Goal: Transaction & Acquisition: Purchase product/service

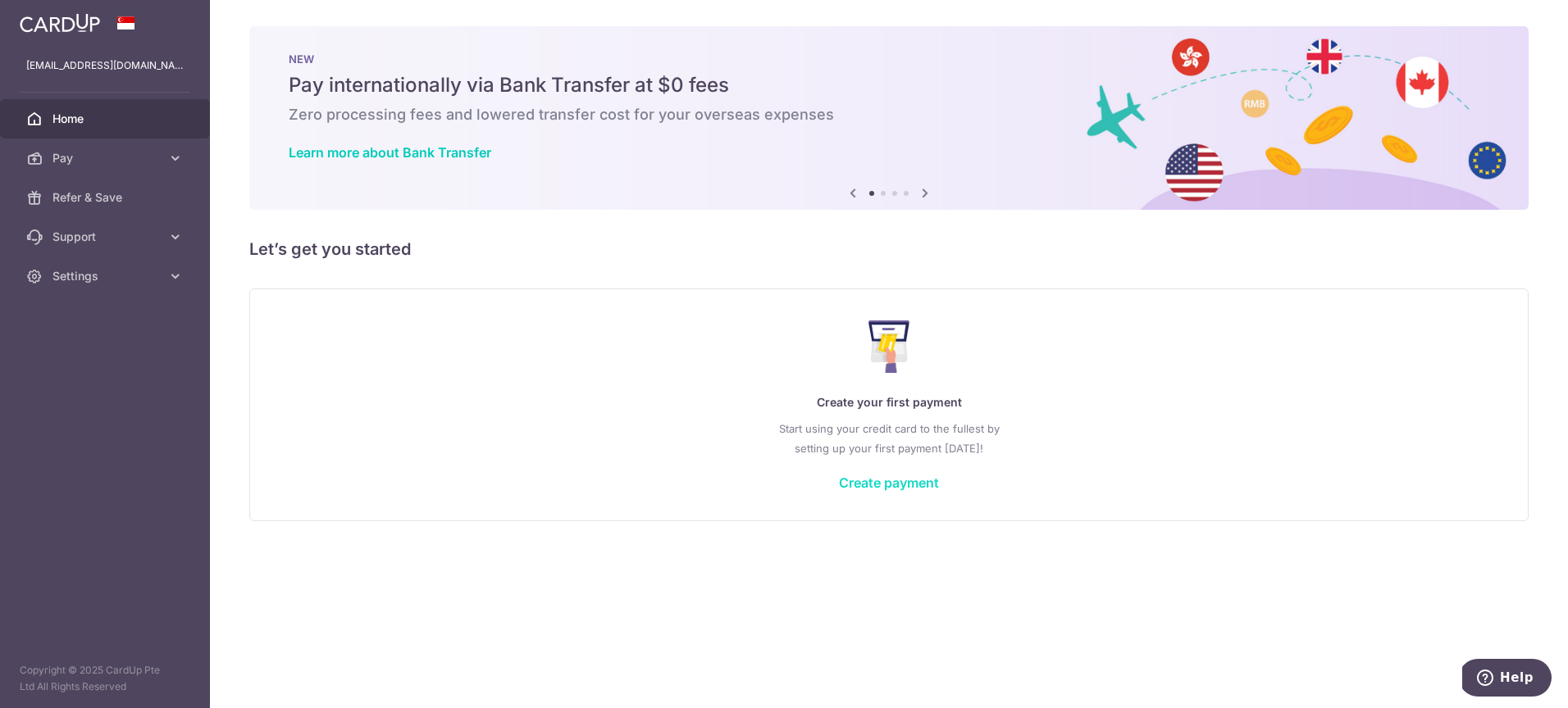
click at [872, 481] on link "Create payment" at bounding box center [888, 482] width 100 height 16
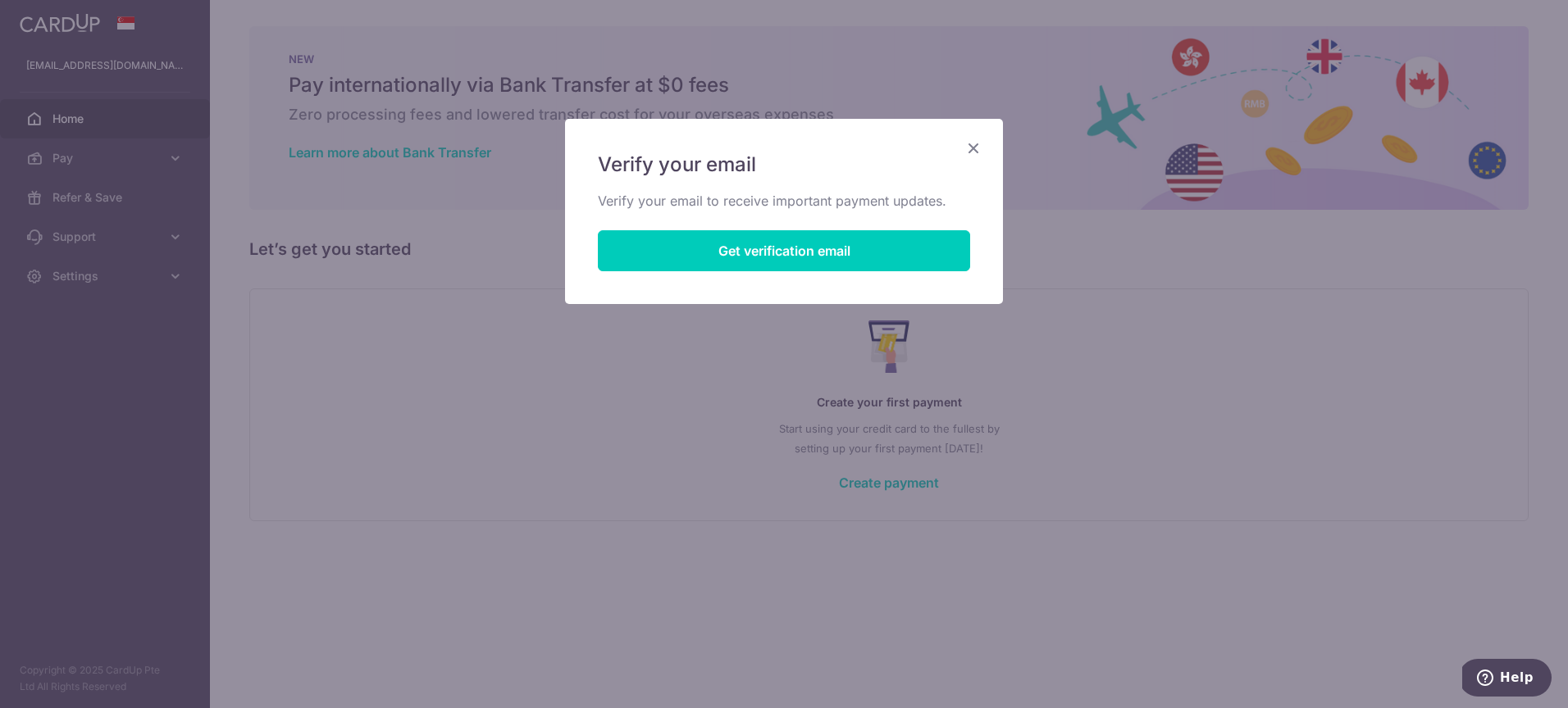
click at [972, 145] on icon "Close" at bounding box center [973, 148] width 20 height 21
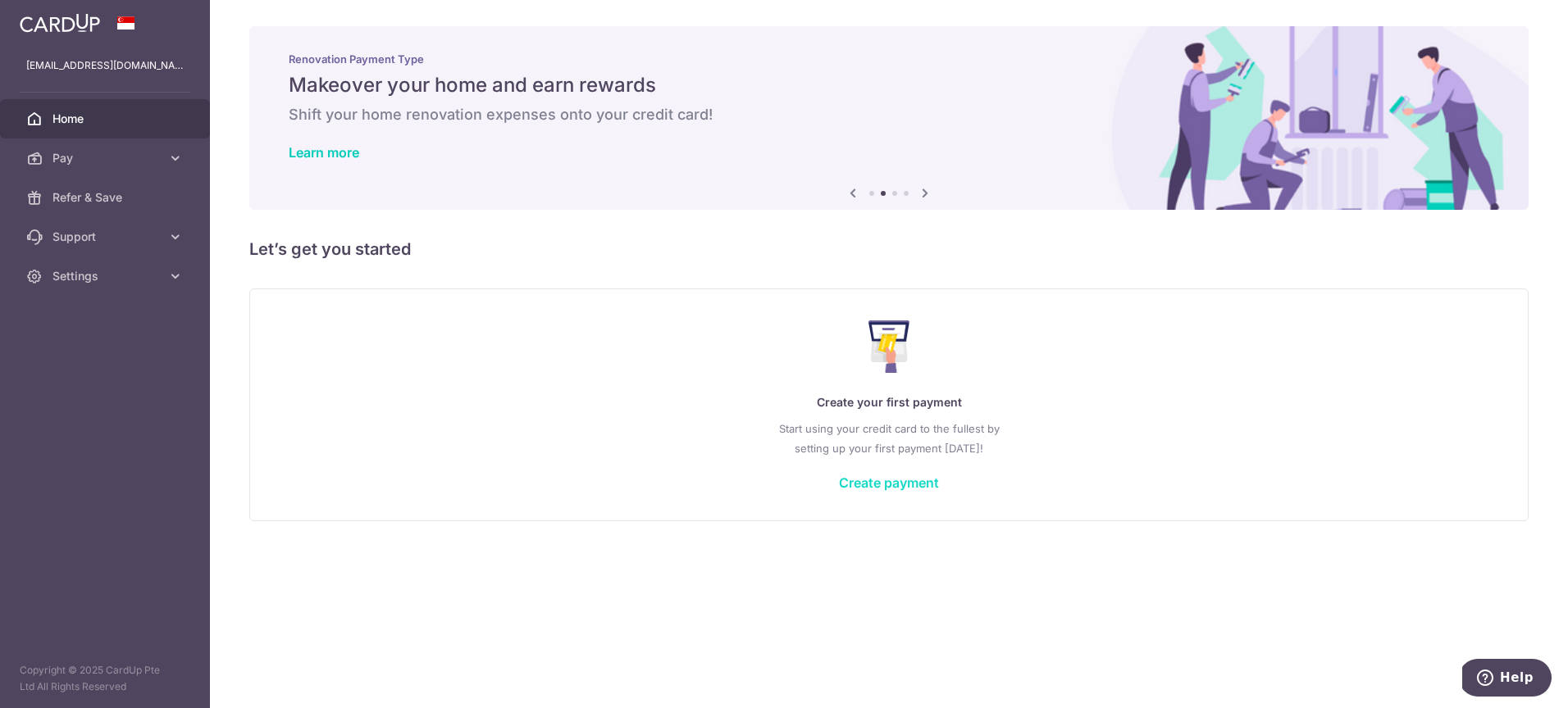
click at [883, 490] on link "Create payment" at bounding box center [888, 482] width 100 height 16
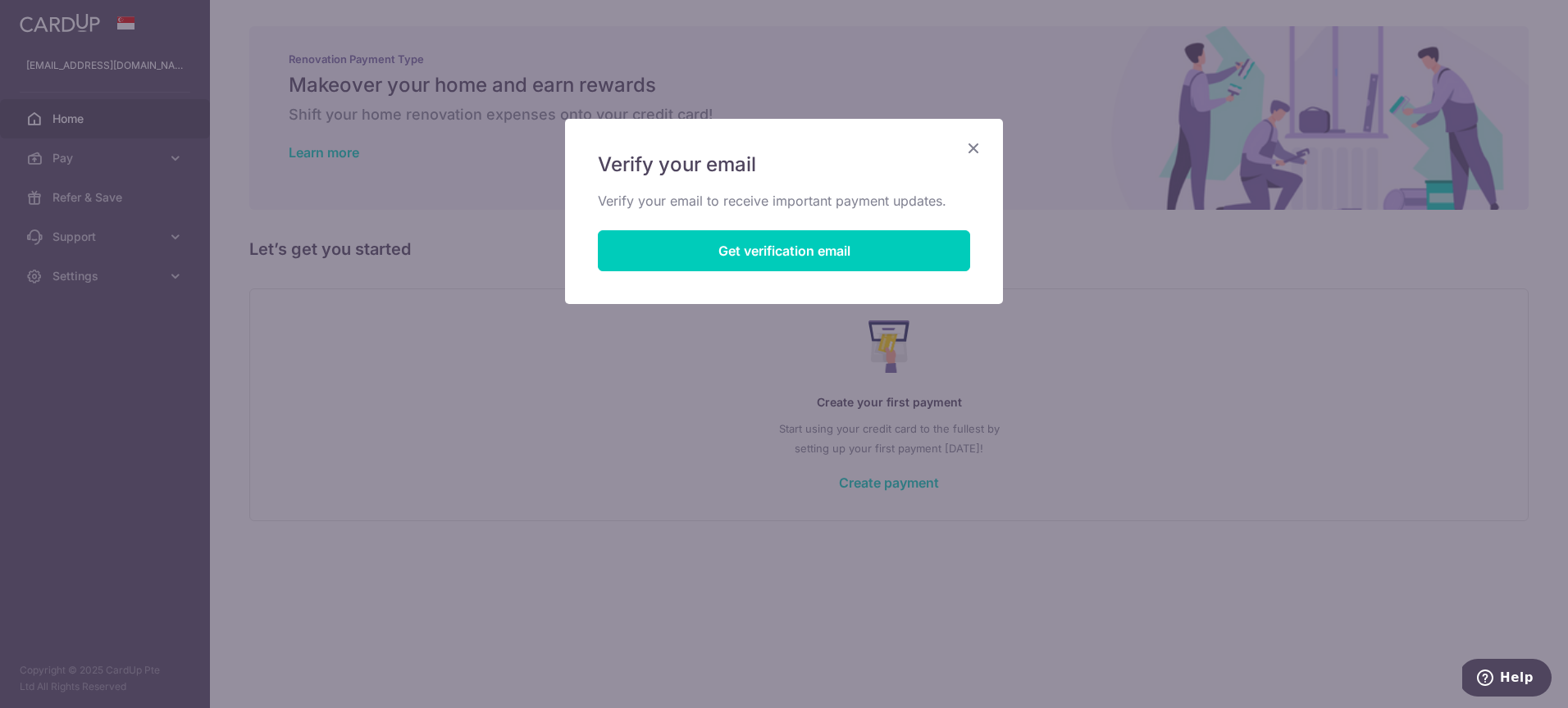
click at [973, 148] on icon "Close" at bounding box center [973, 148] width 20 height 21
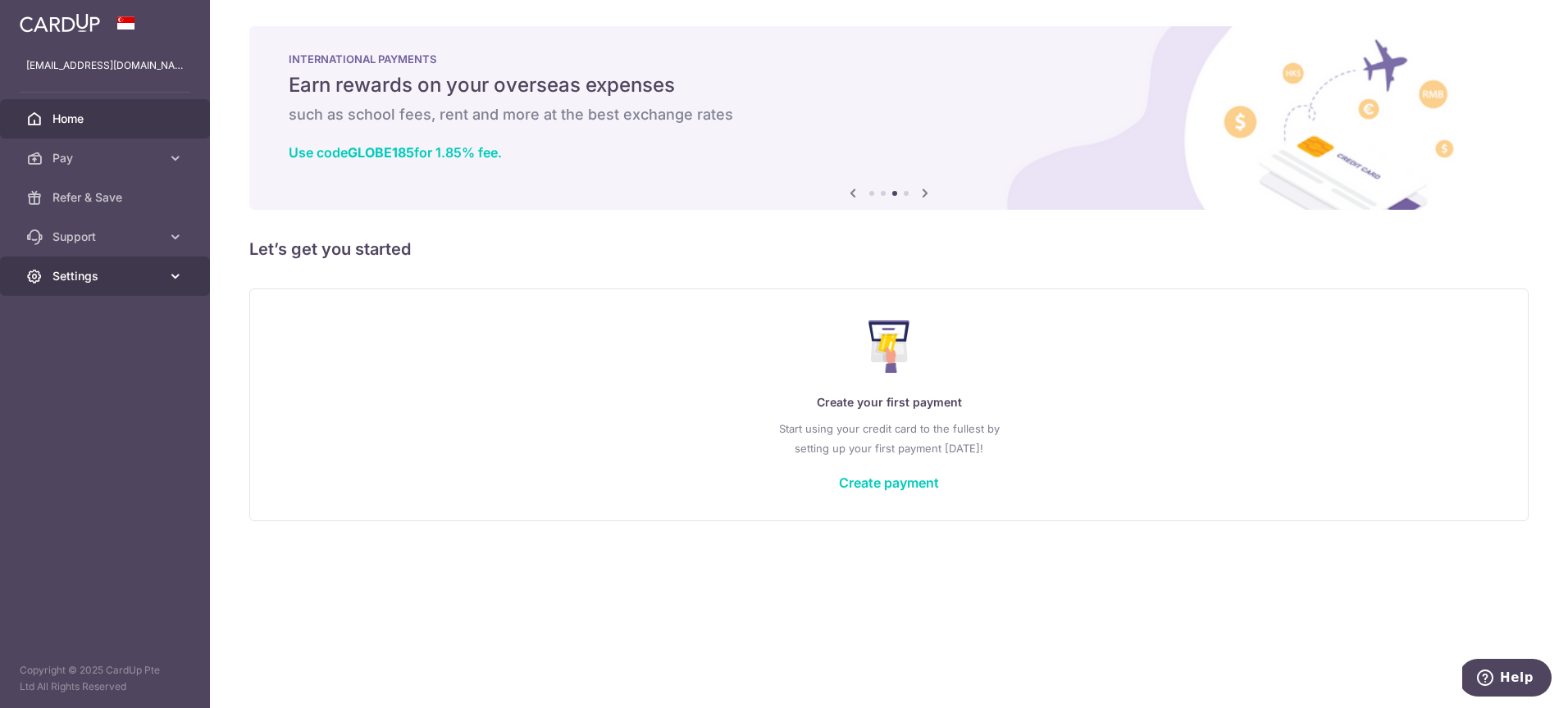
click at [140, 269] on span "Settings" at bounding box center [106, 275] width 108 height 16
click at [87, 320] on span "Account" at bounding box center [106, 315] width 108 height 16
click at [89, 318] on span "Account" at bounding box center [106, 315] width 108 height 16
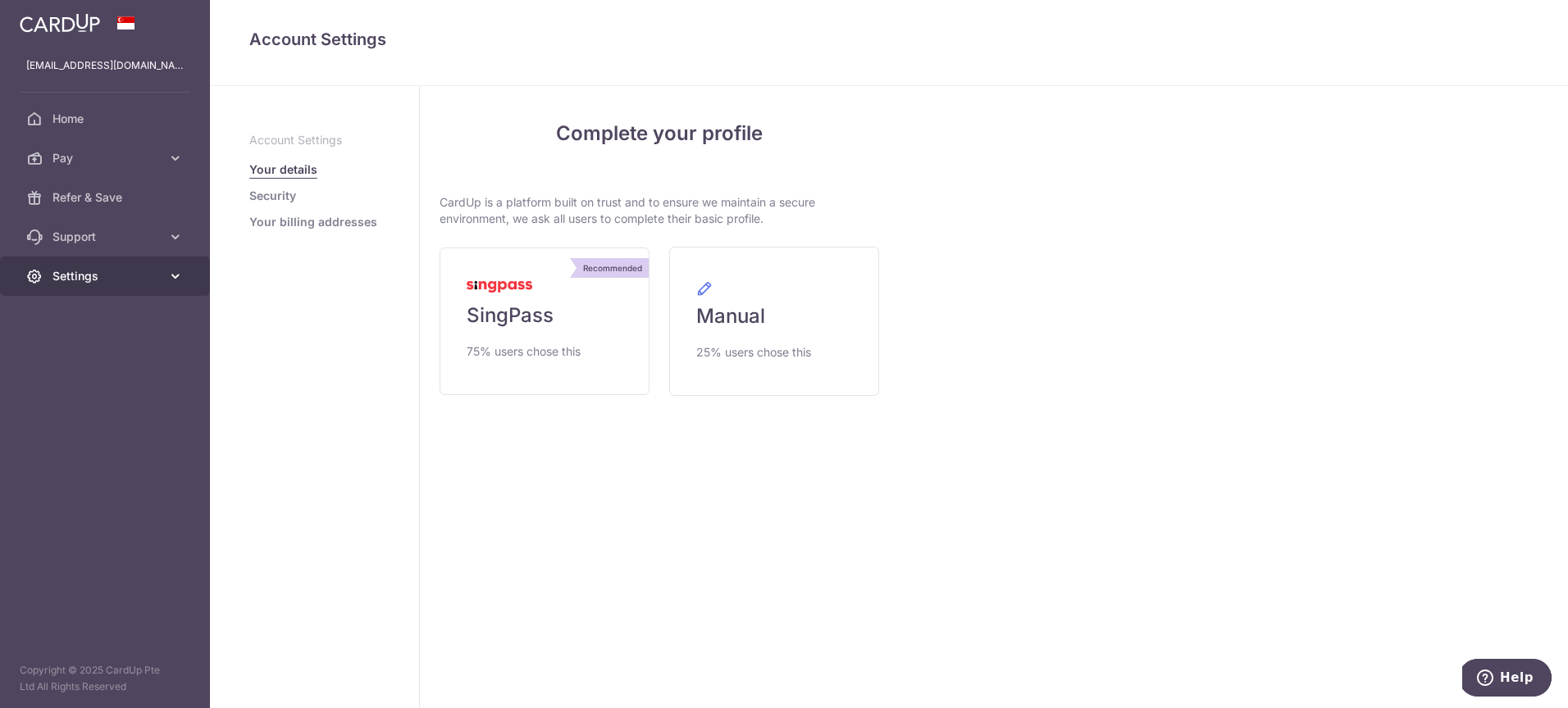
click at [172, 270] on icon at bounding box center [175, 275] width 16 height 16
click at [1255, 214] on div "My Details Please provide your full name as per your NRIC/ FIN for verification…" at bounding box center [1233, 398] width 669 height 623
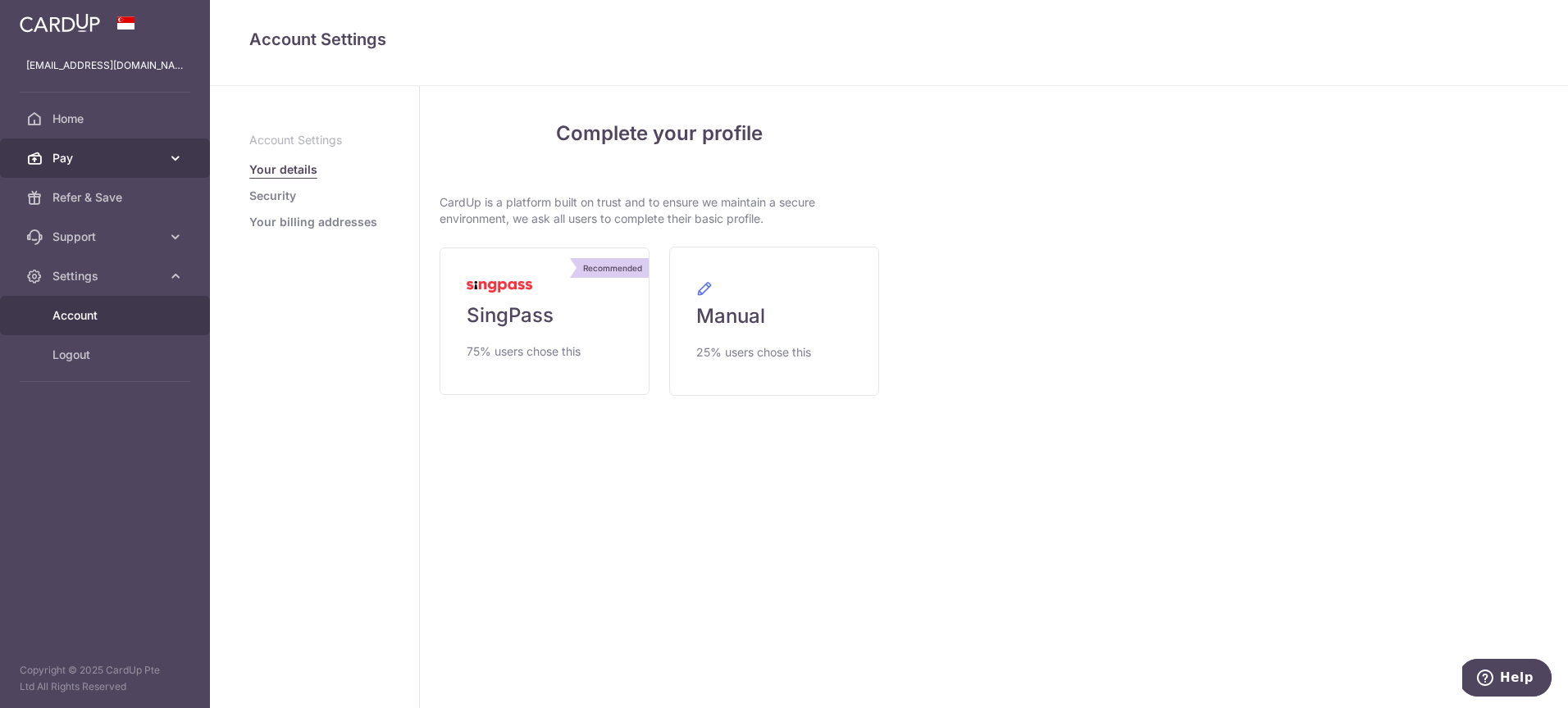
click at [136, 148] on link "Pay" at bounding box center [104, 158] width 210 height 39
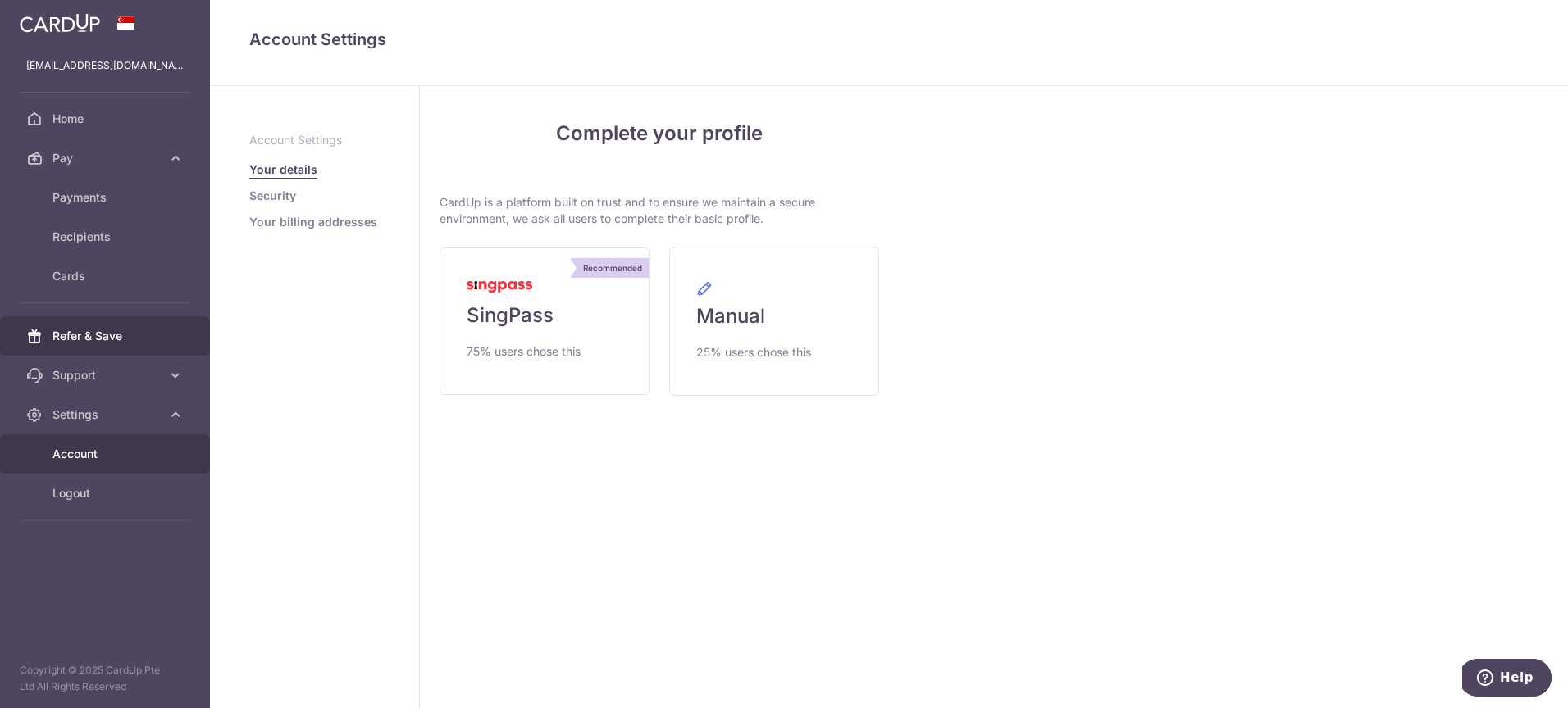
click at [118, 326] on link "Refer & Save" at bounding box center [104, 335] width 210 height 39
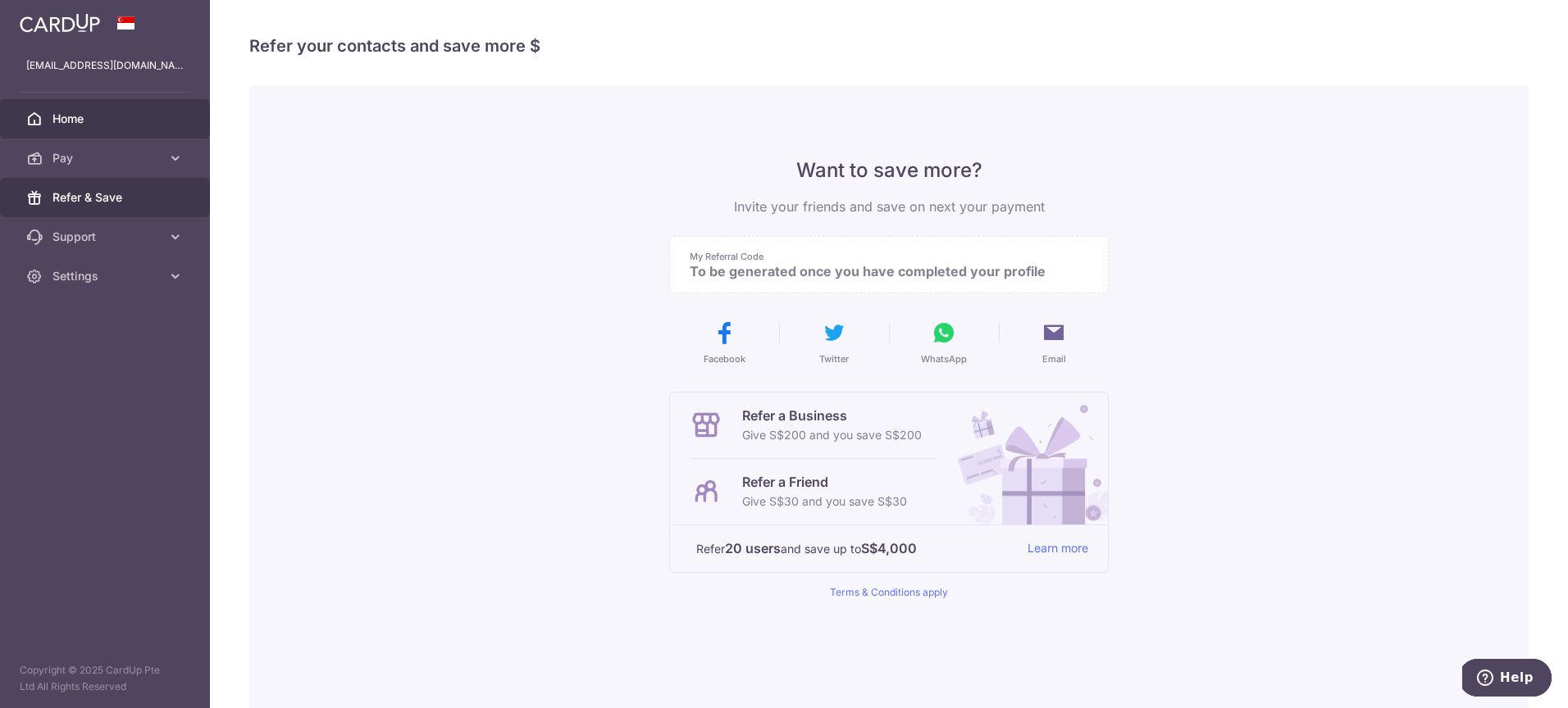
click at [98, 115] on span "Home" at bounding box center [106, 119] width 108 height 16
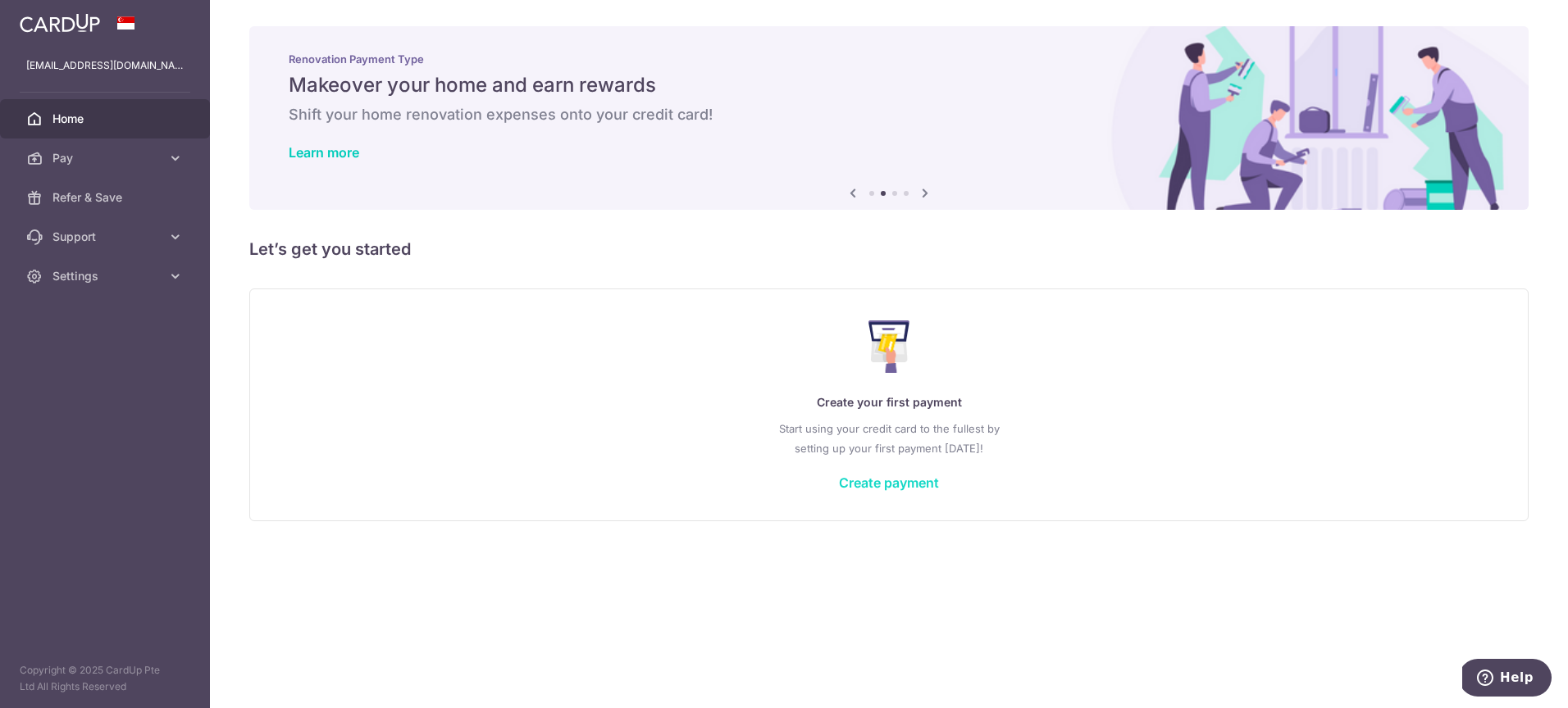
click at [901, 485] on link "Create payment" at bounding box center [888, 482] width 100 height 16
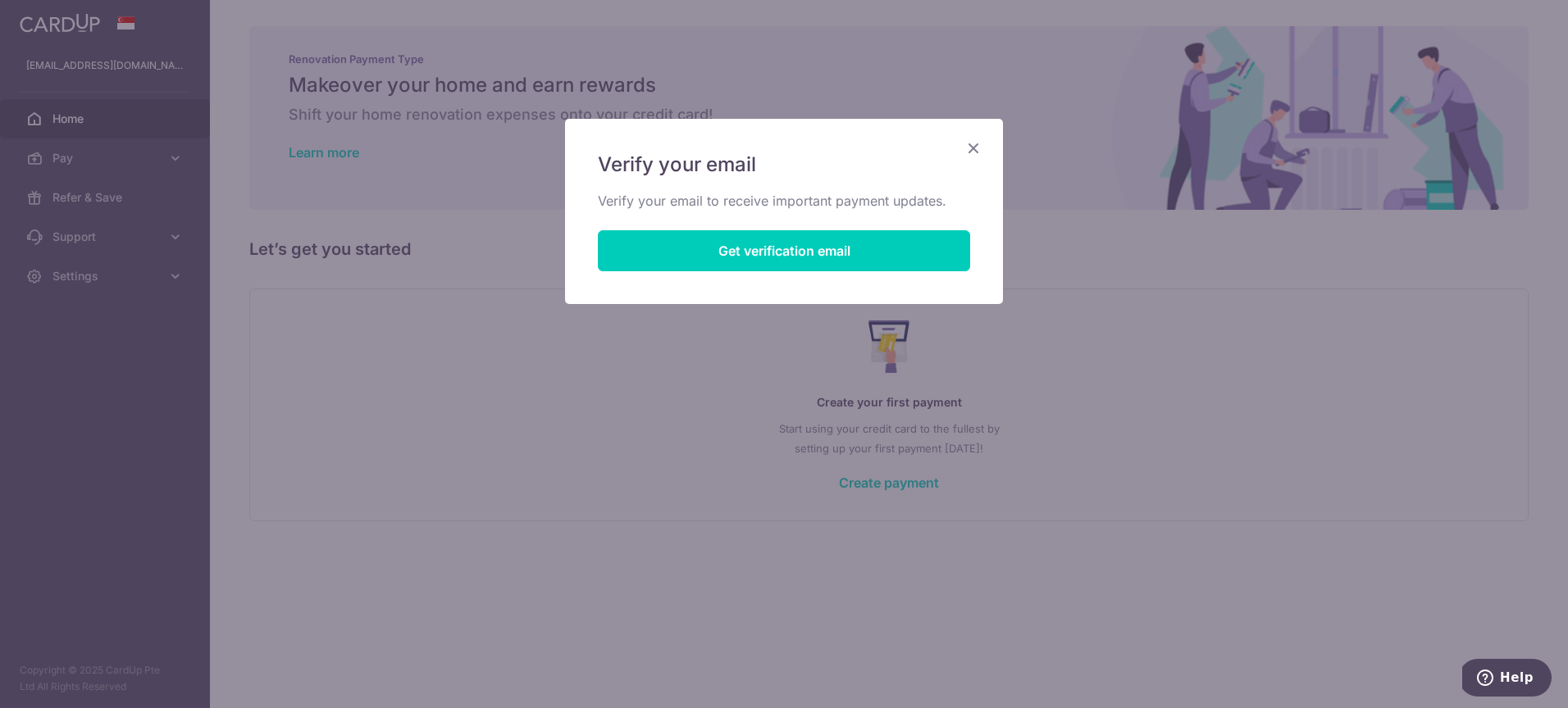
click at [988, 460] on div "Verify your email Verify your email to receive important payment updates. Get v…" at bounding box center [784, 354] width 1568 height 708
click at [1069, 413] on div "Verify your email Verify your email to receive important payment updates. Get v…" at bounding box center [784, 354] width 1568 height 708
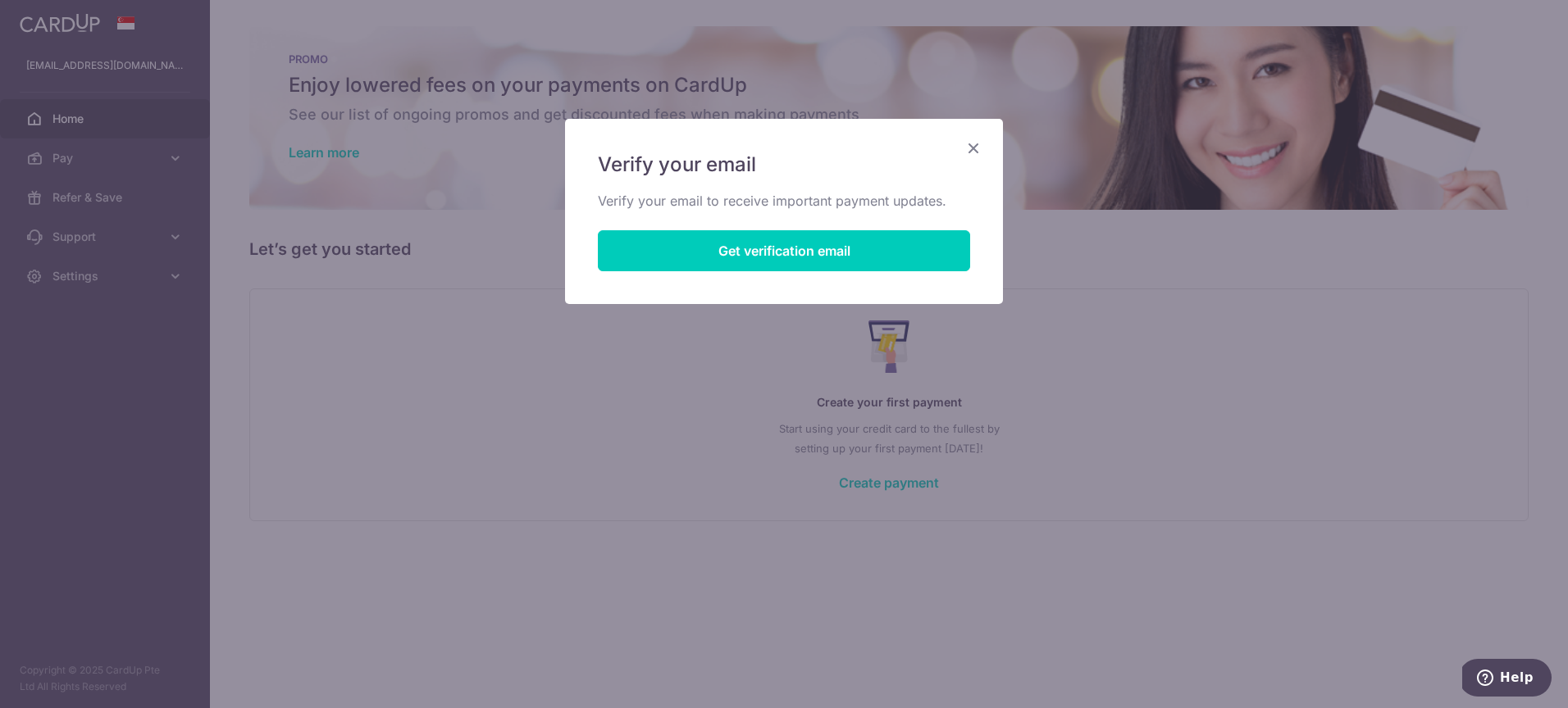
click at [961, 152] on h5 "Verify your email" at bounding box center [784, 165] width 372 height 27
click at [967, 147] on icon "Close" at bounding box center [973, 148] width 20 height 21
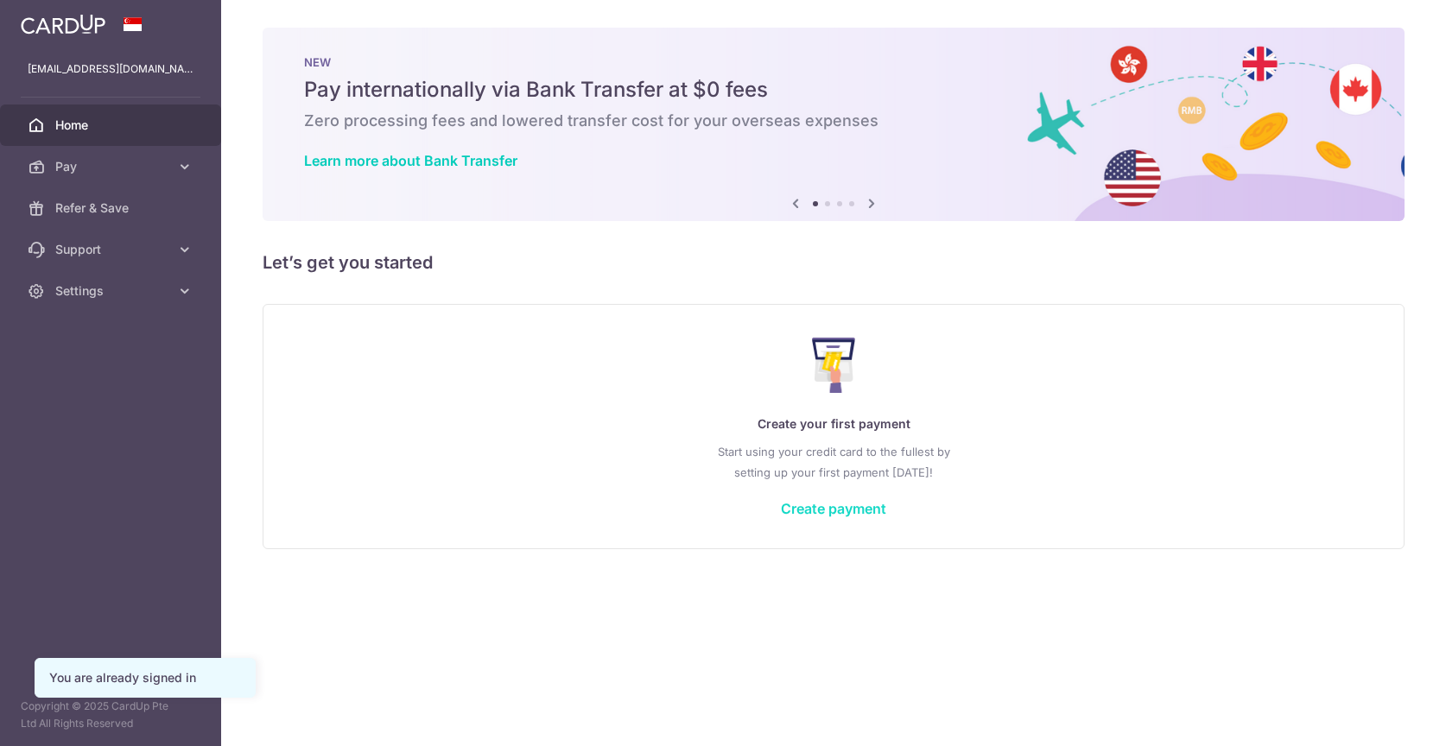
click at [857, 512] on link "Create payment" at bounding box center [833, 508] width 105 height 17
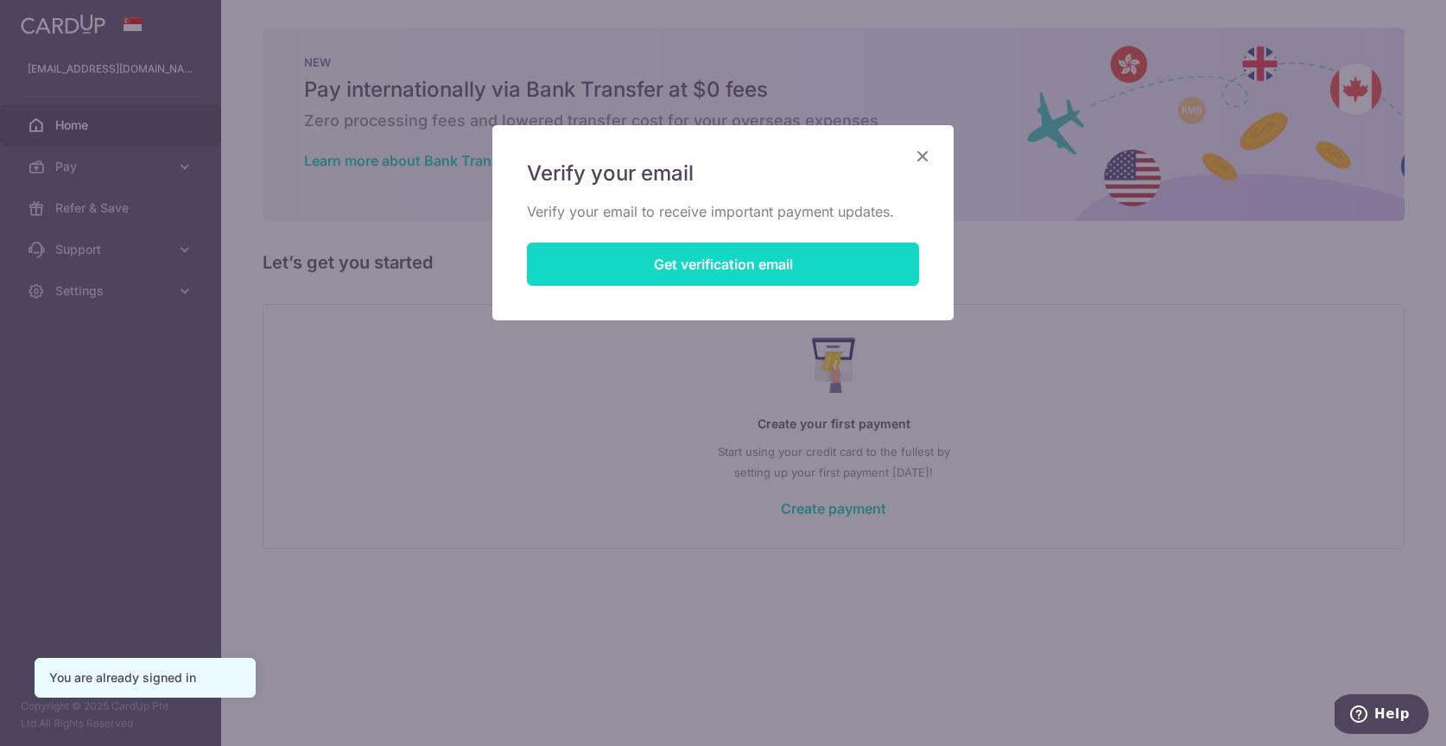
click at [747, 256] on button "Get verification email" at bounding box center [723, 264] width 392 height 43
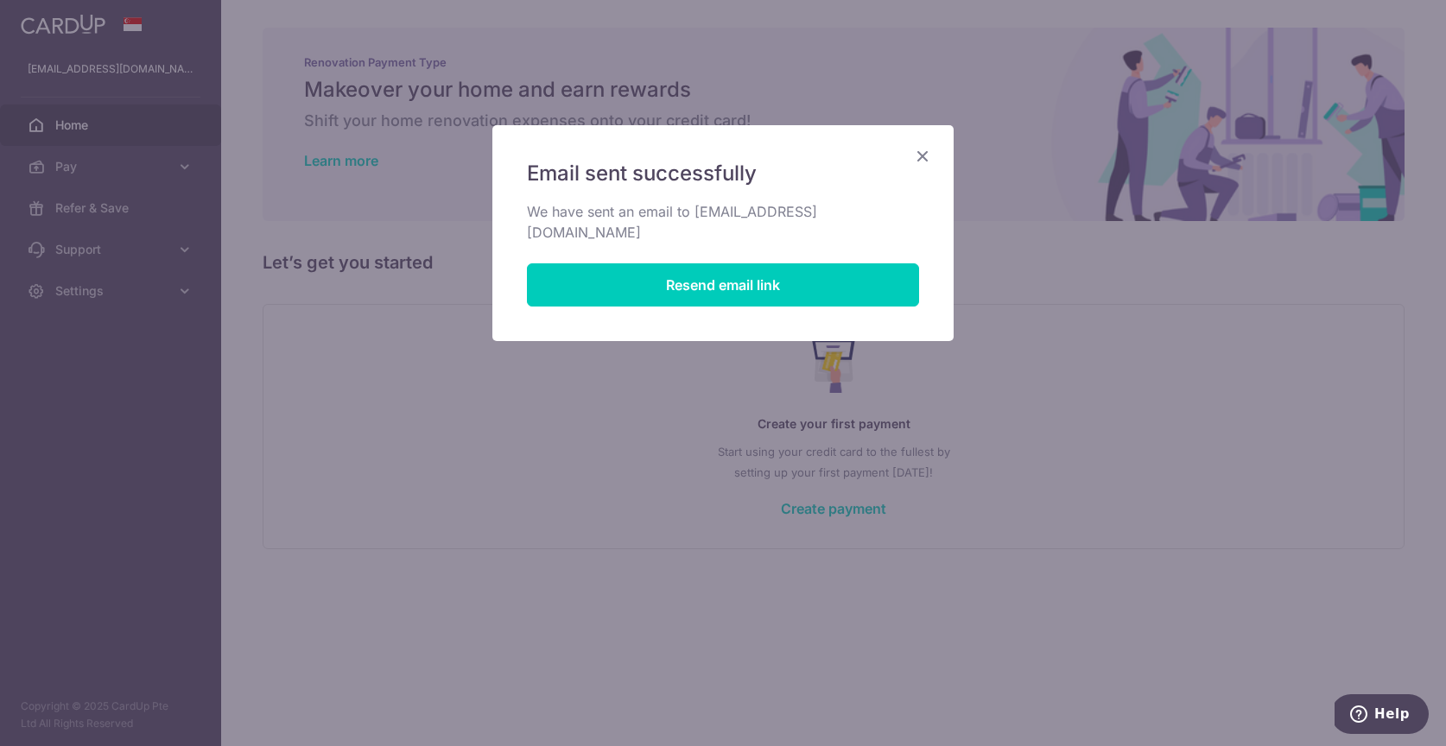
click at [922, 155] on icon "Close" at bounding box center [922, 156] width 21 height 22
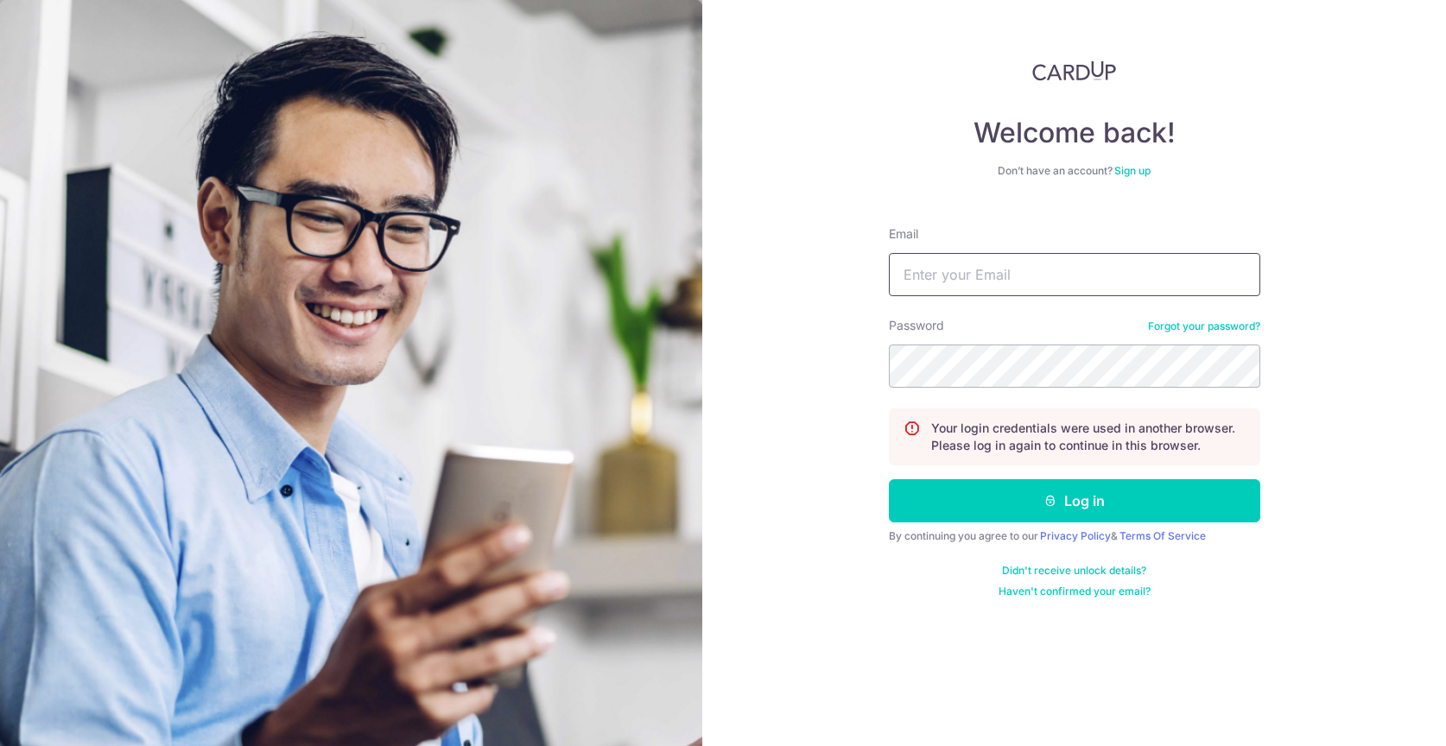
click at [977, 273] on input "Email" at bounding box center [1074, 274] width 371 height 43
type input "[EMAIL_ADDRESS][DOMAIN_NAME]"
click at [889, 479] on button "Log in" at bounding box center [1074, 500] width 371 height 43
click at [1009, 277] on input "Email" at bounding box center [1074, 274] width 371 height 43
type input "iamaloysius@gmail.com"
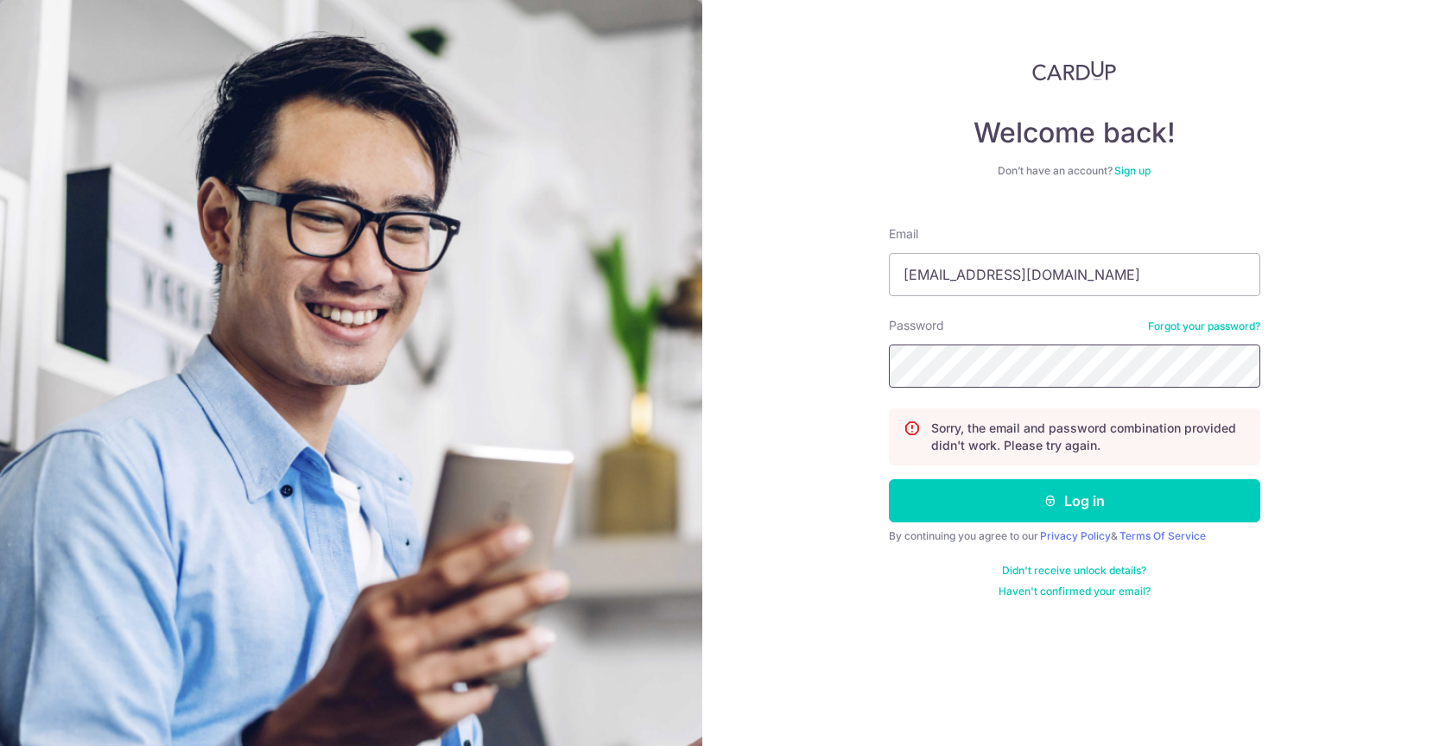
click at [889, 479] on button "Log in" at bounding box center [1074, 500] width 371 height 43
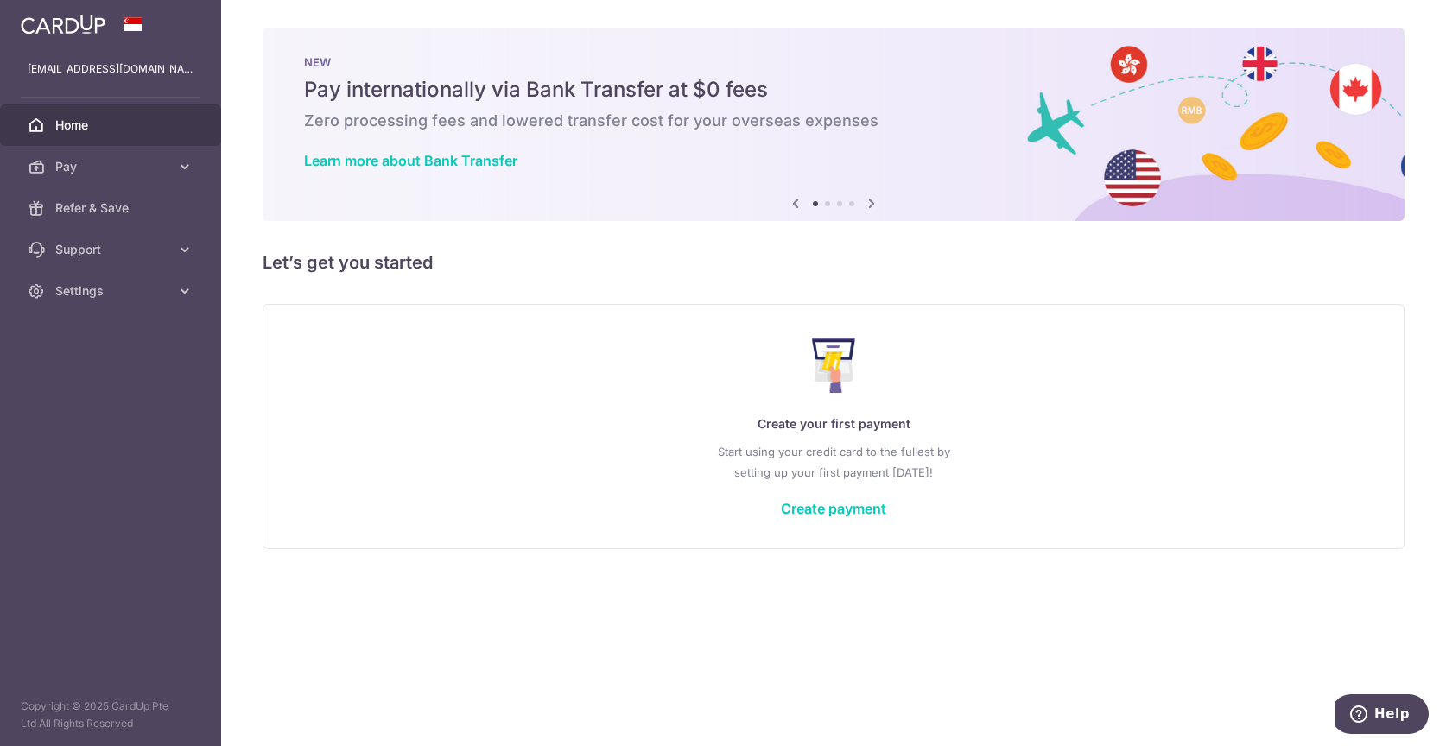
click at [881, 487] on div "Create your first payment Start using your credit card to the fullest by settin…" at bounding box center [833, 426] width 1099 height 205
click at [863, 504] on link "Create payment" at bounding box center [833, 508] width 105 height 17
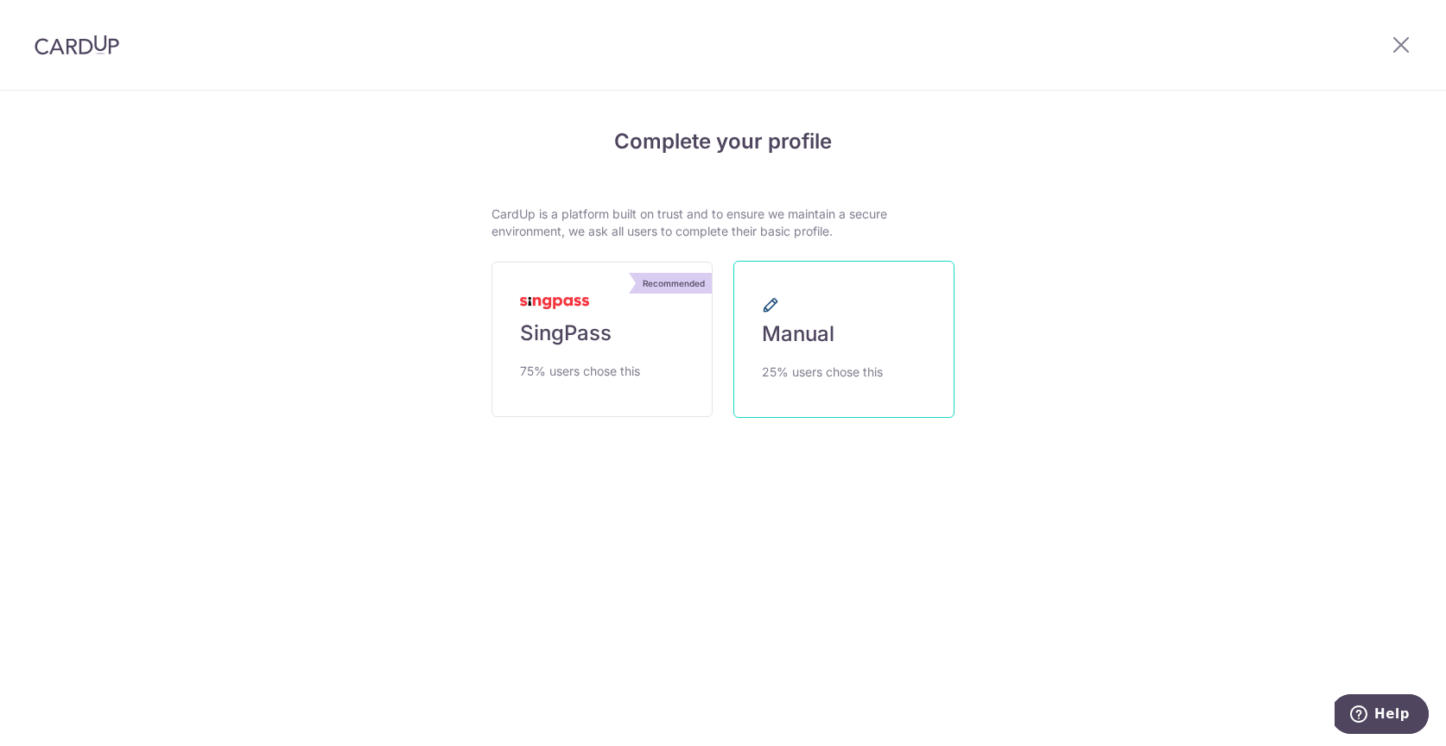
click at [915, 327] on link "Manual 25% users chose this" at bounding box center [843, 339] width 221 height 157
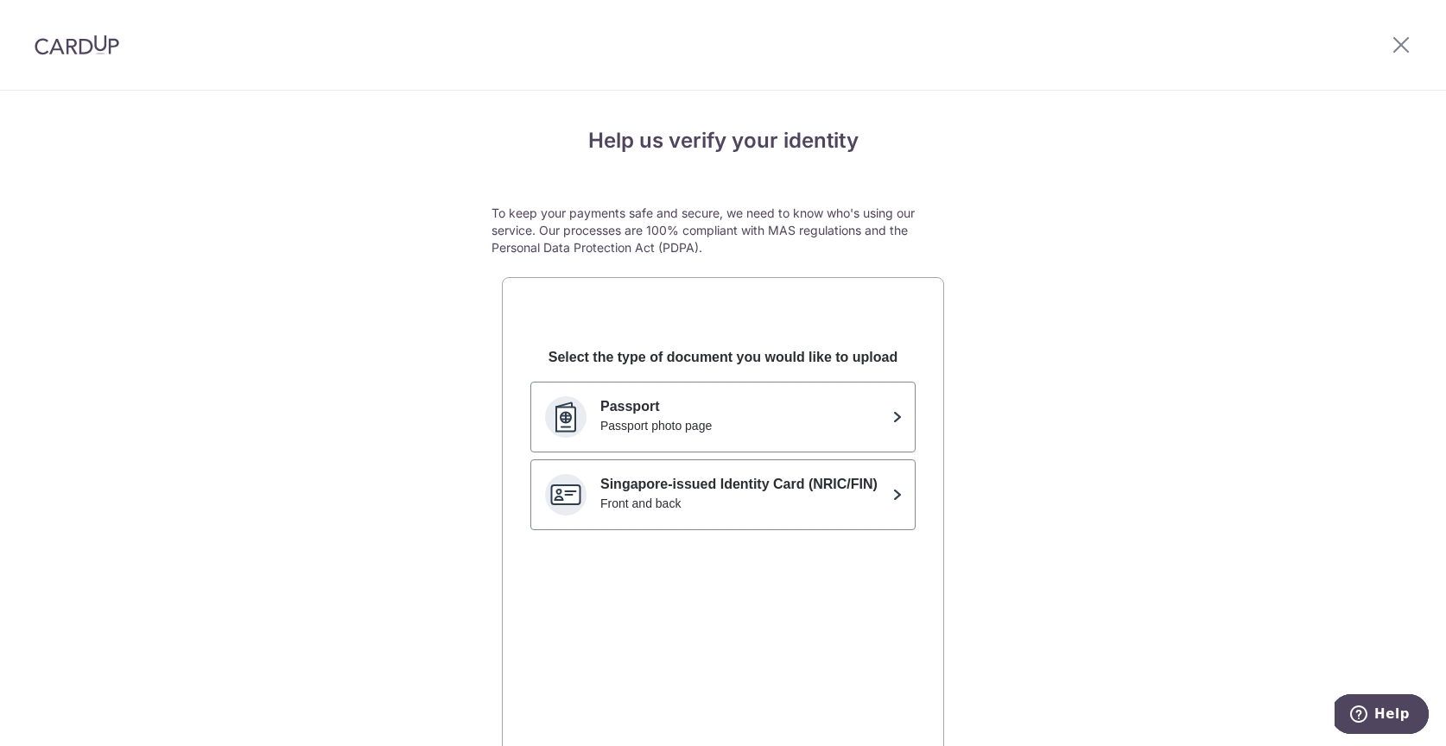
click at [1063, 330] on div "Help us verify your identity To keep your payments safe and secure, we need to …" at bounding box center [723, 484] width 1446 height 786
click at [1393, 32] on div at bounding box center [1401, 45] width 90 height 90
click at [1394, 41] on icon at bounding box center [1401, 45] width 21 height 22
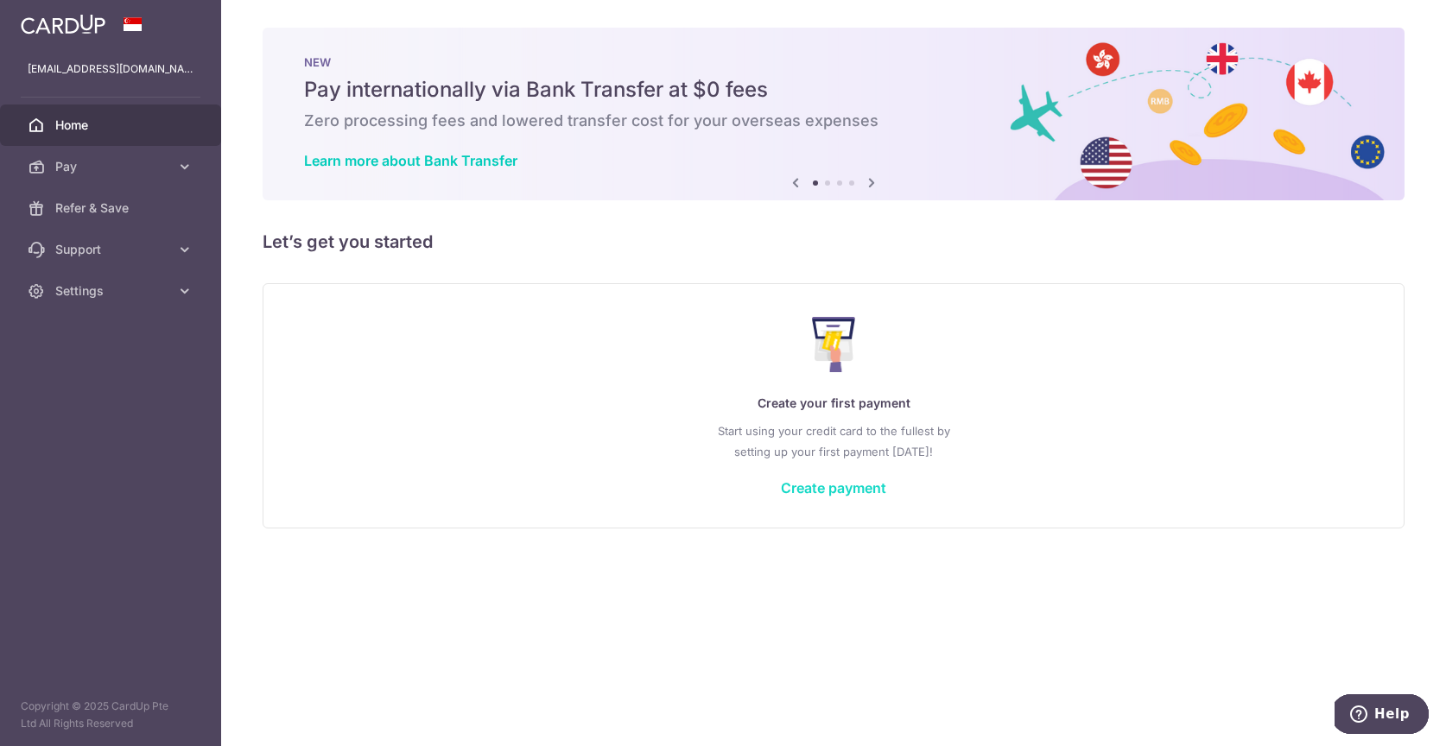
click at [855, 484] on link "Create payment" at bounding box center [833, 487] width 105 height 17
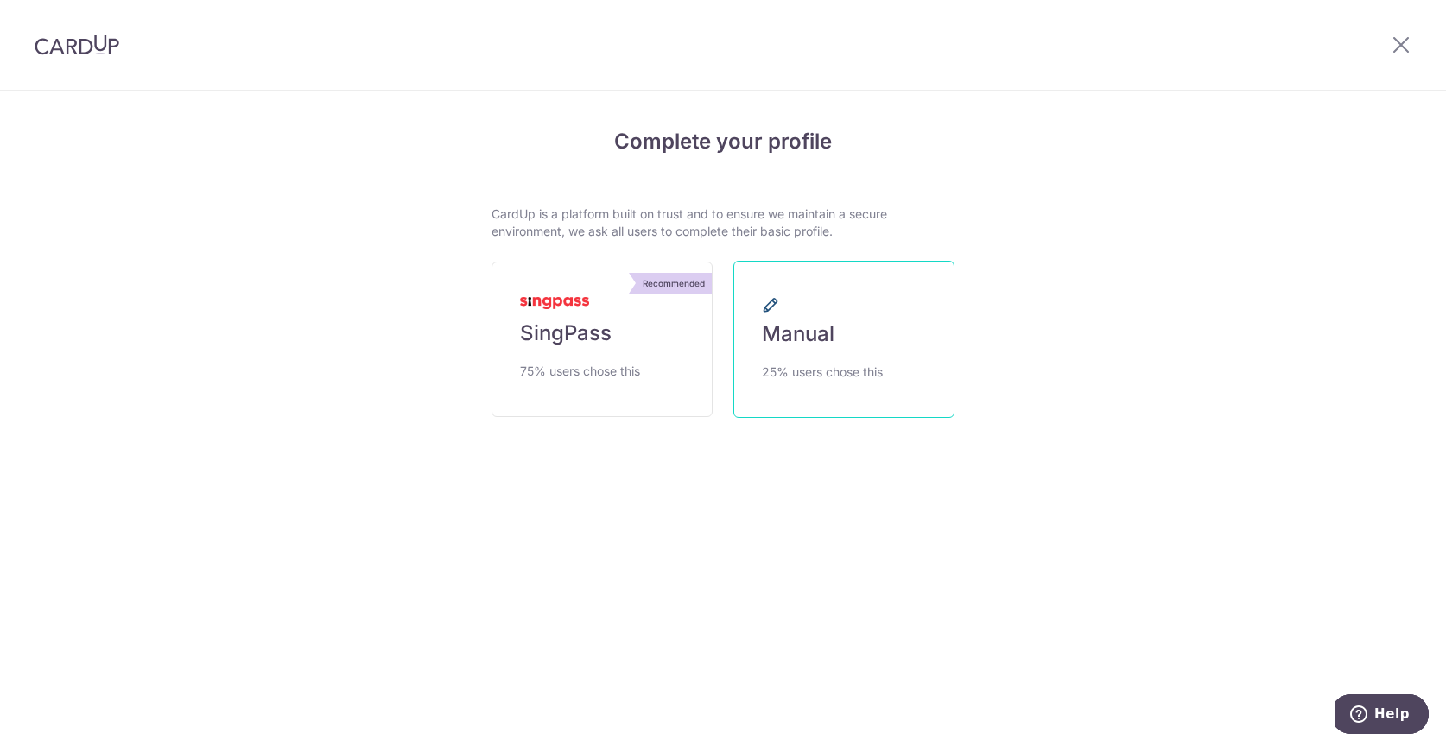
click at [778, 281] on link "Manual 25% users chose this" at bounding box center [843, 339] width 221 height 157
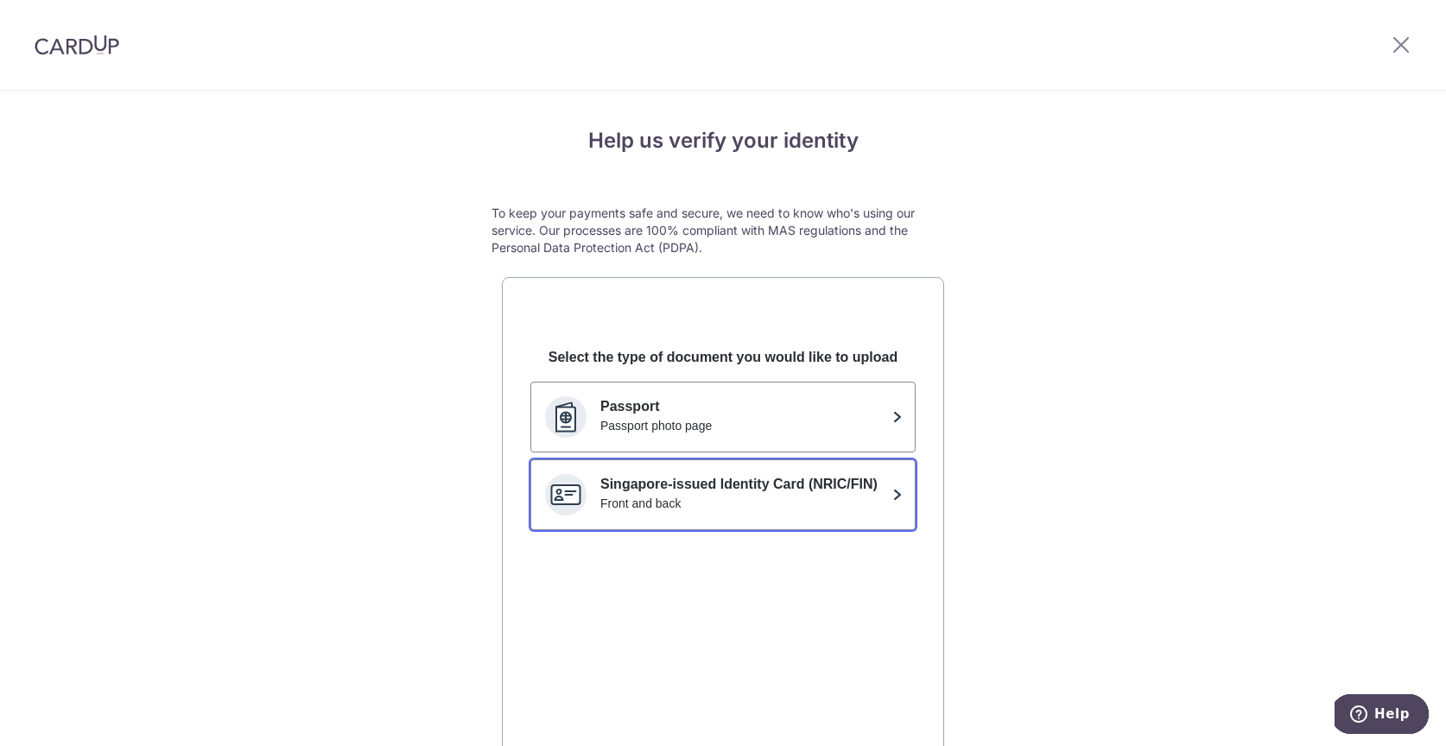
click at [834, 492] on p "Singapore-issued Identity Card (NRIC/FIN)" at bounding box center [742, 484] width 285 height 21
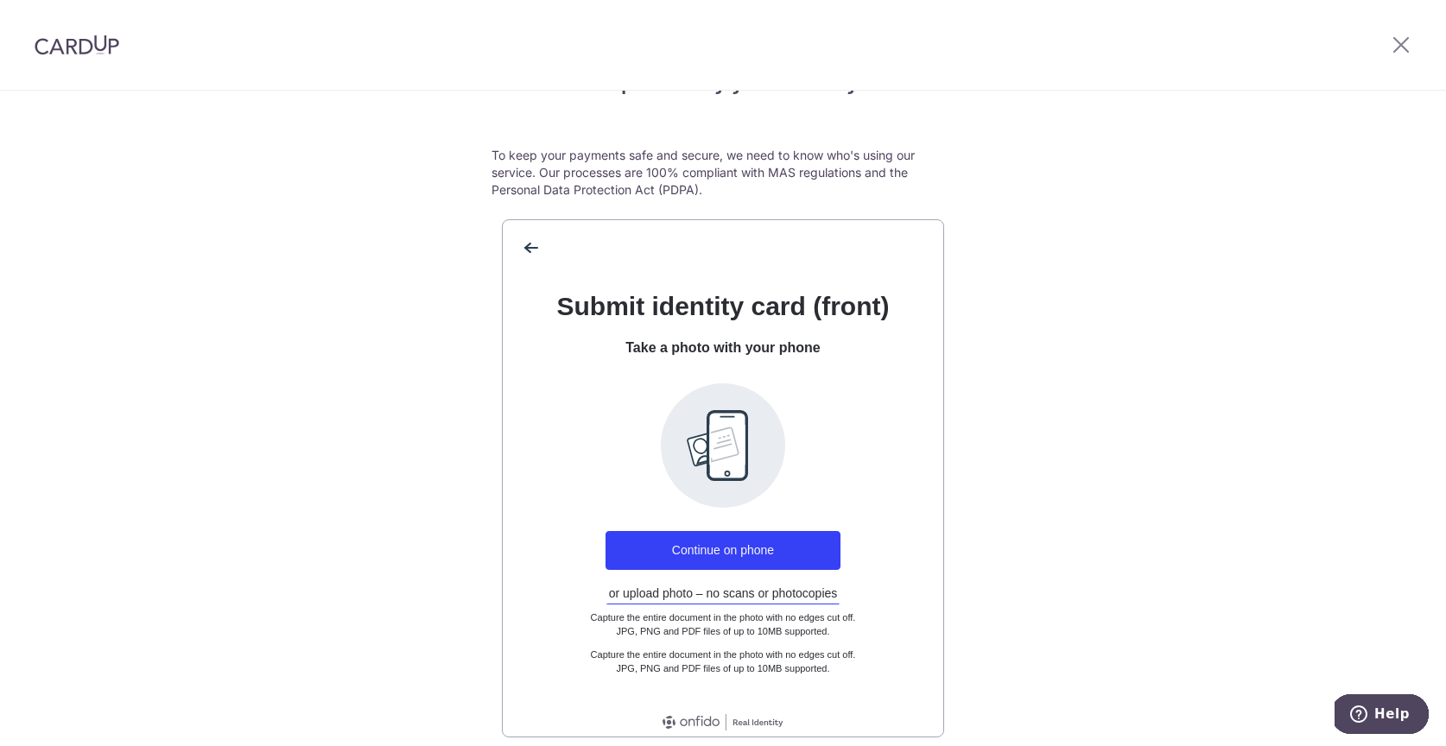
scroll to position [130, 0]
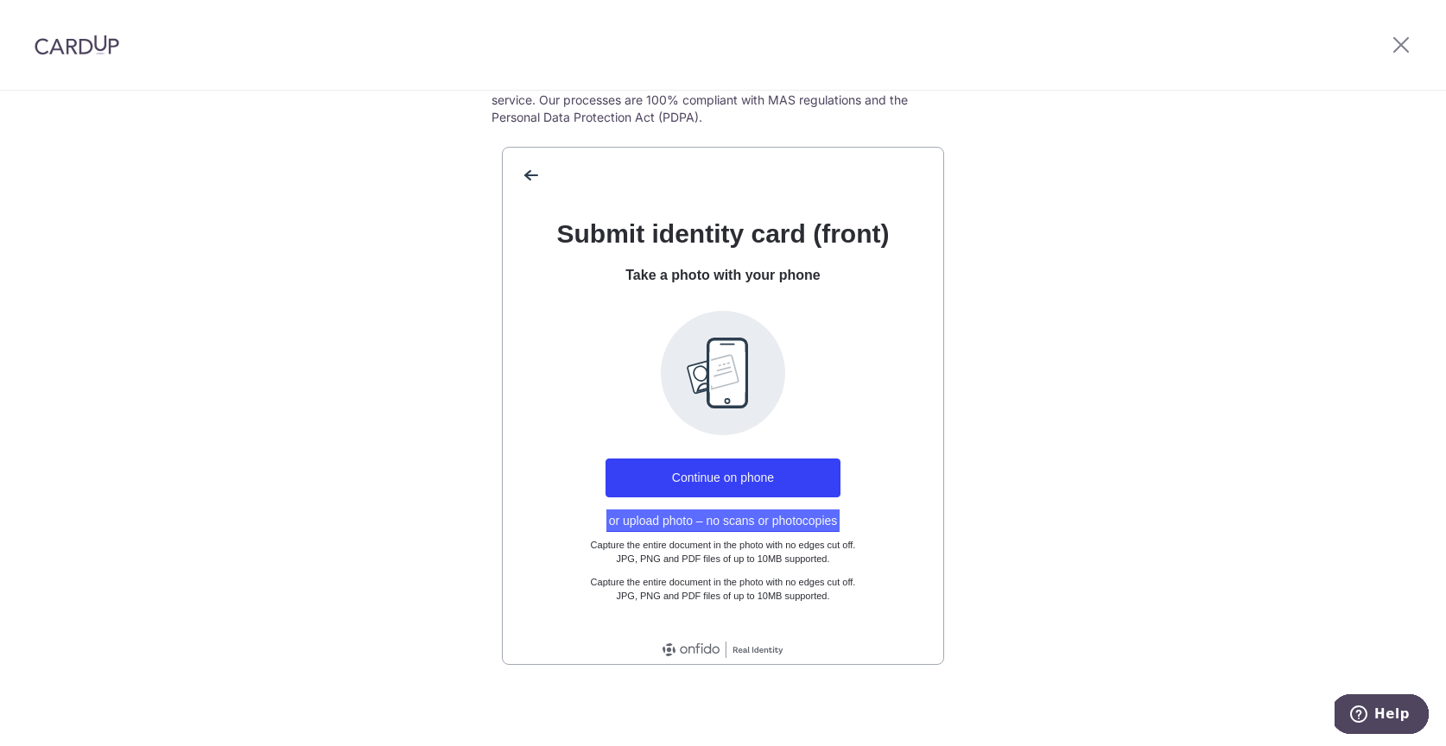
click at [728, 521] on button "or upload photo – no scans or photocopies" at bounding box center [723, 521] width 234 height 22
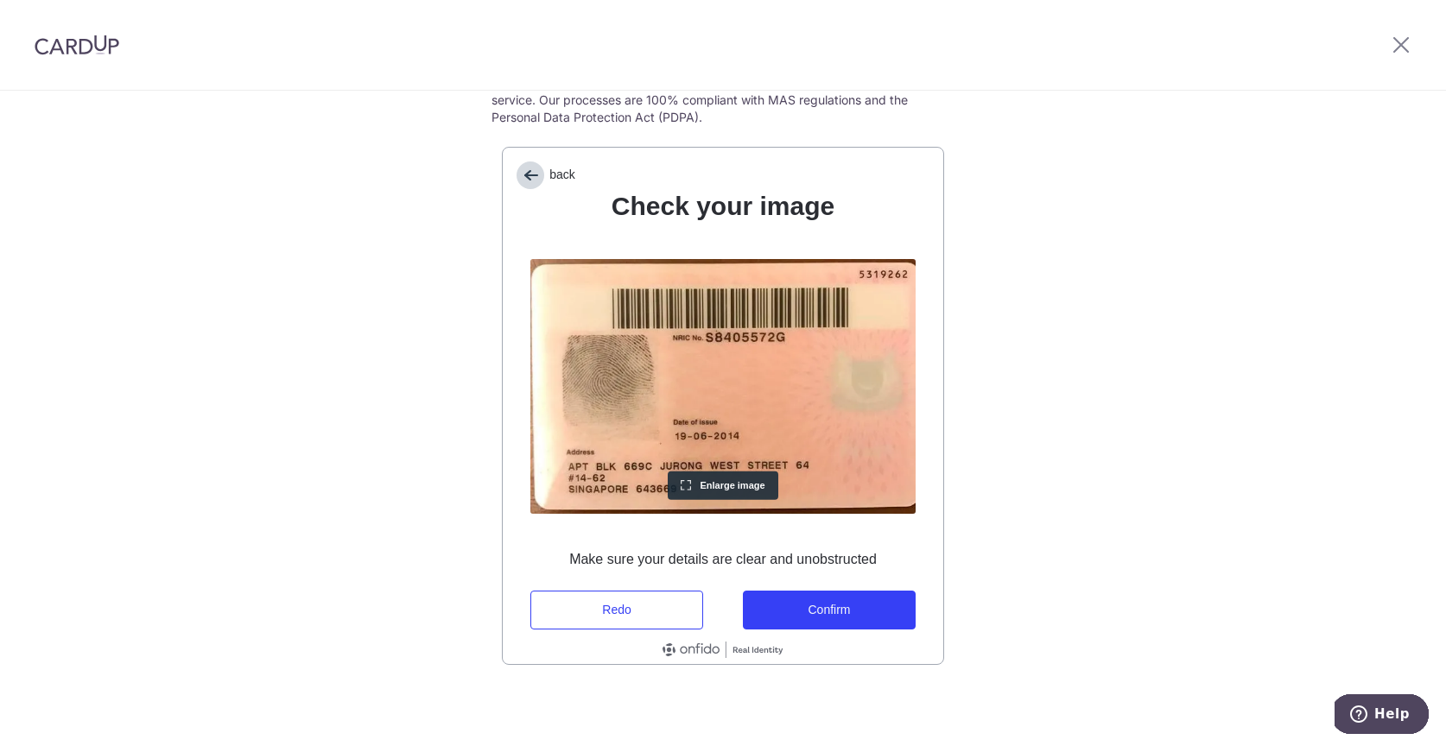
click at [537, 180] on span "back" at bounding box center [531, 176] width 28 height 28
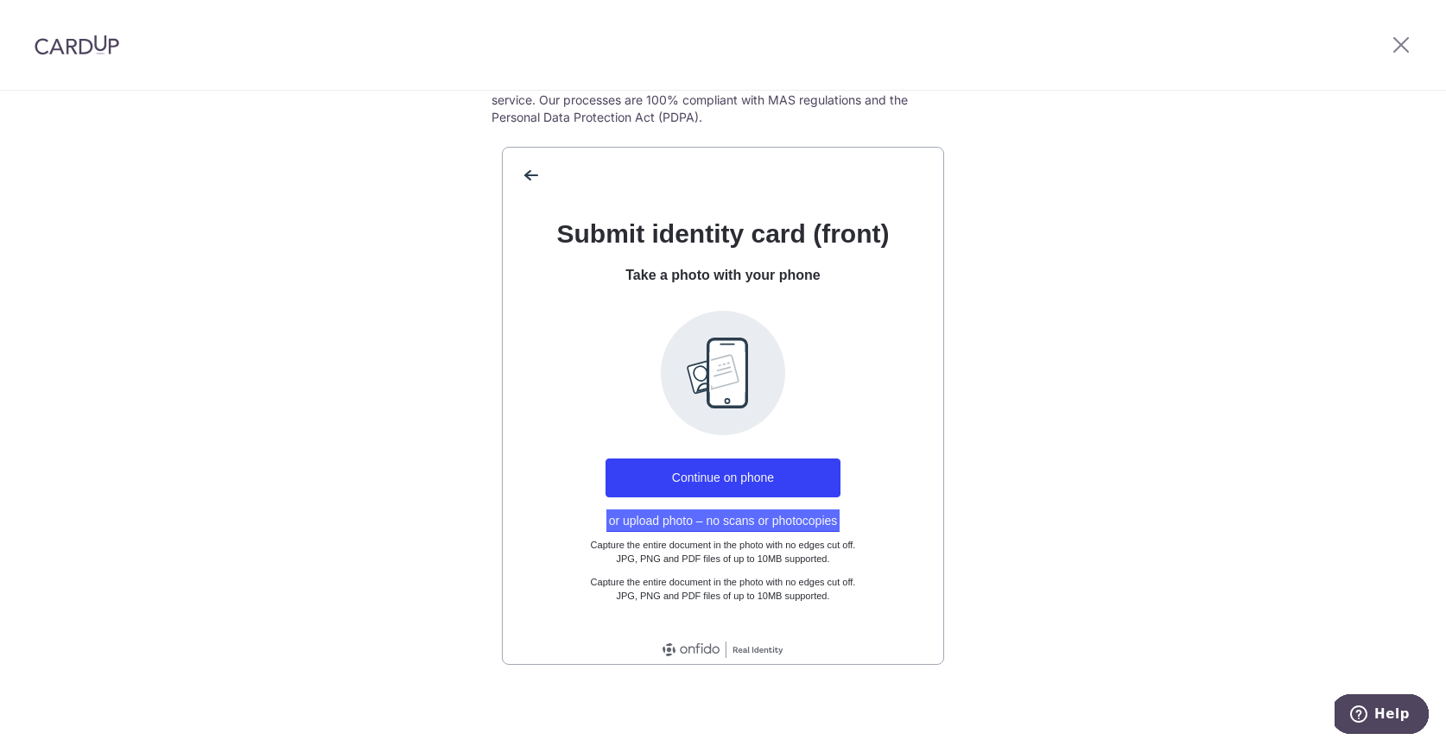
click at [751, 520] on button "or upload photo – no scans or photocopies" at bounding box center [723, 521] width 234 height 22
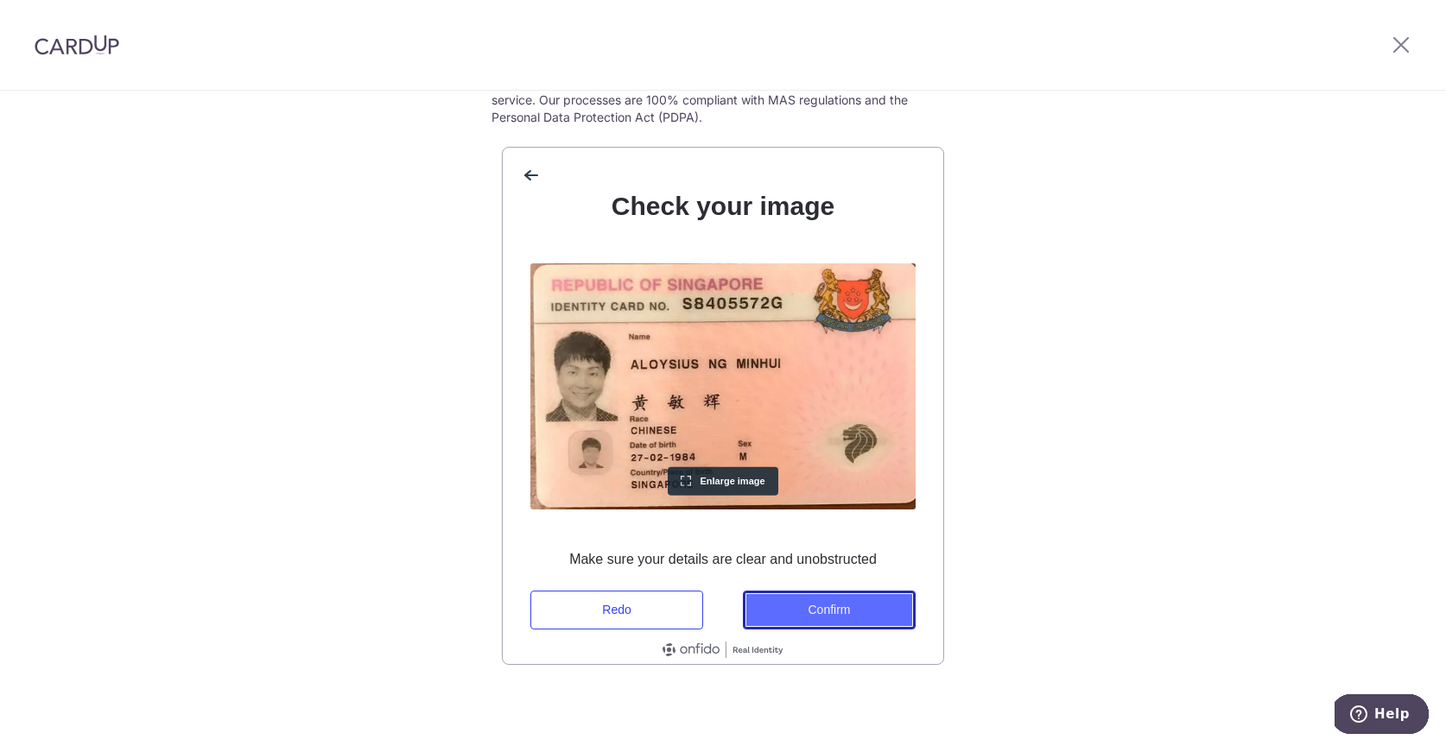
click at [863, 597] on button "Confirm" at bounding box center [829, 610] width 173 height 39
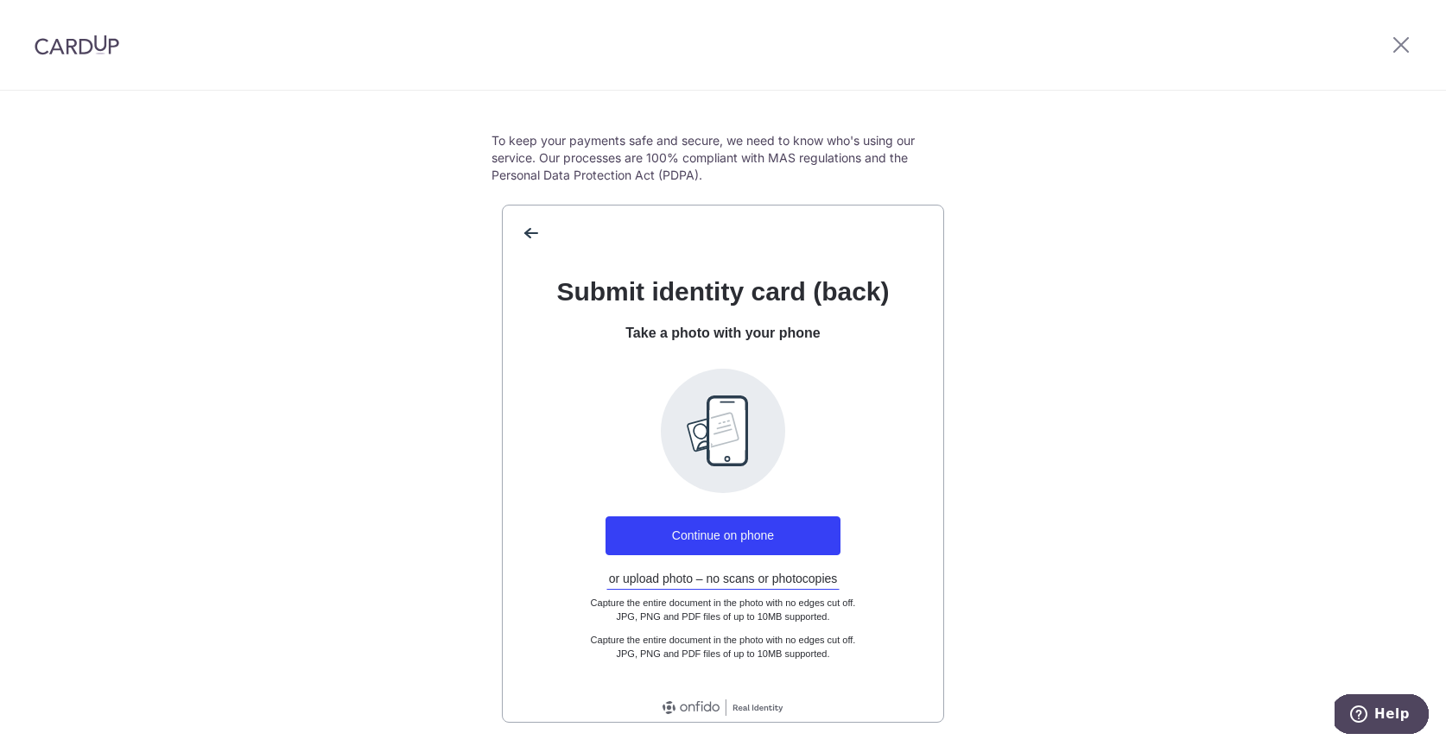
scroll to position [0, 0]
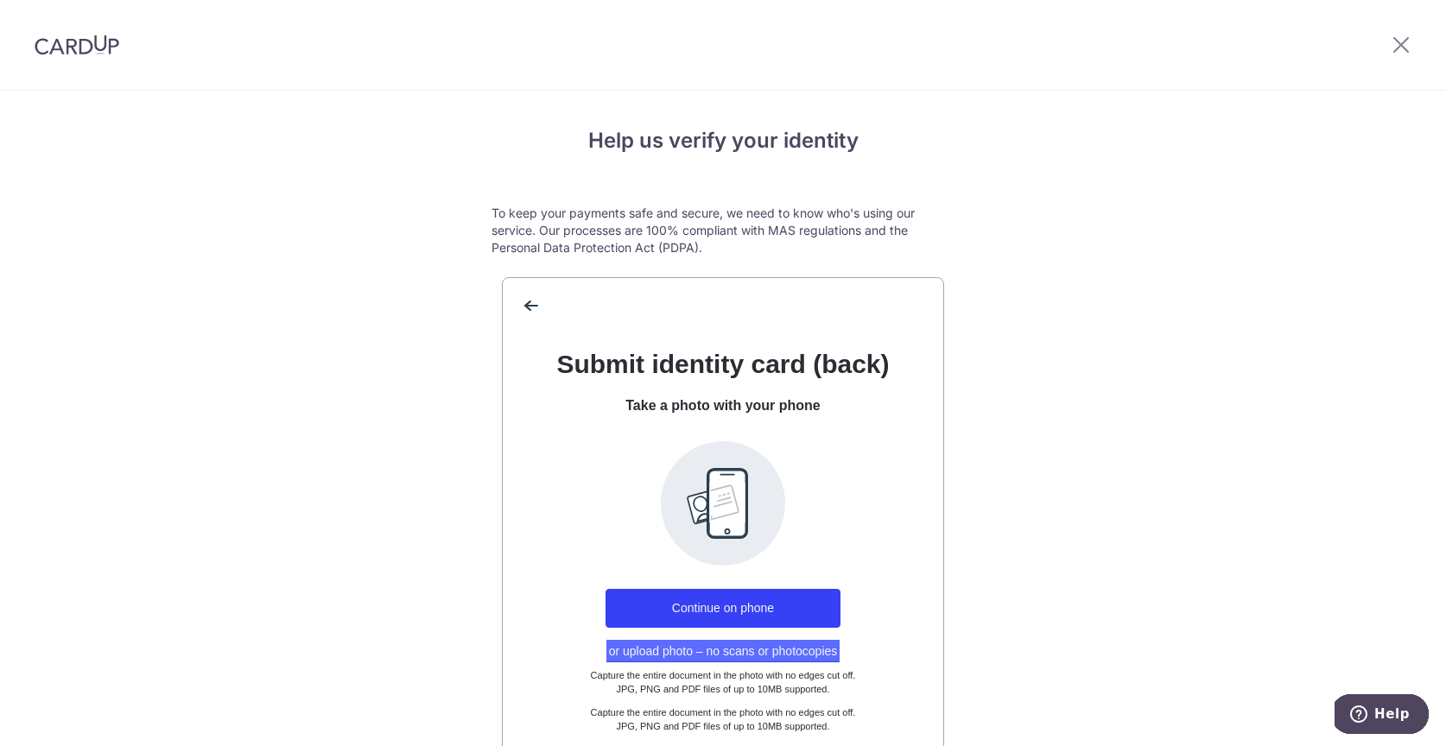
click at [742, 649] on button "or upload photo – no scans or photocopies" at bounding box center [723, 651] width 234 height 22
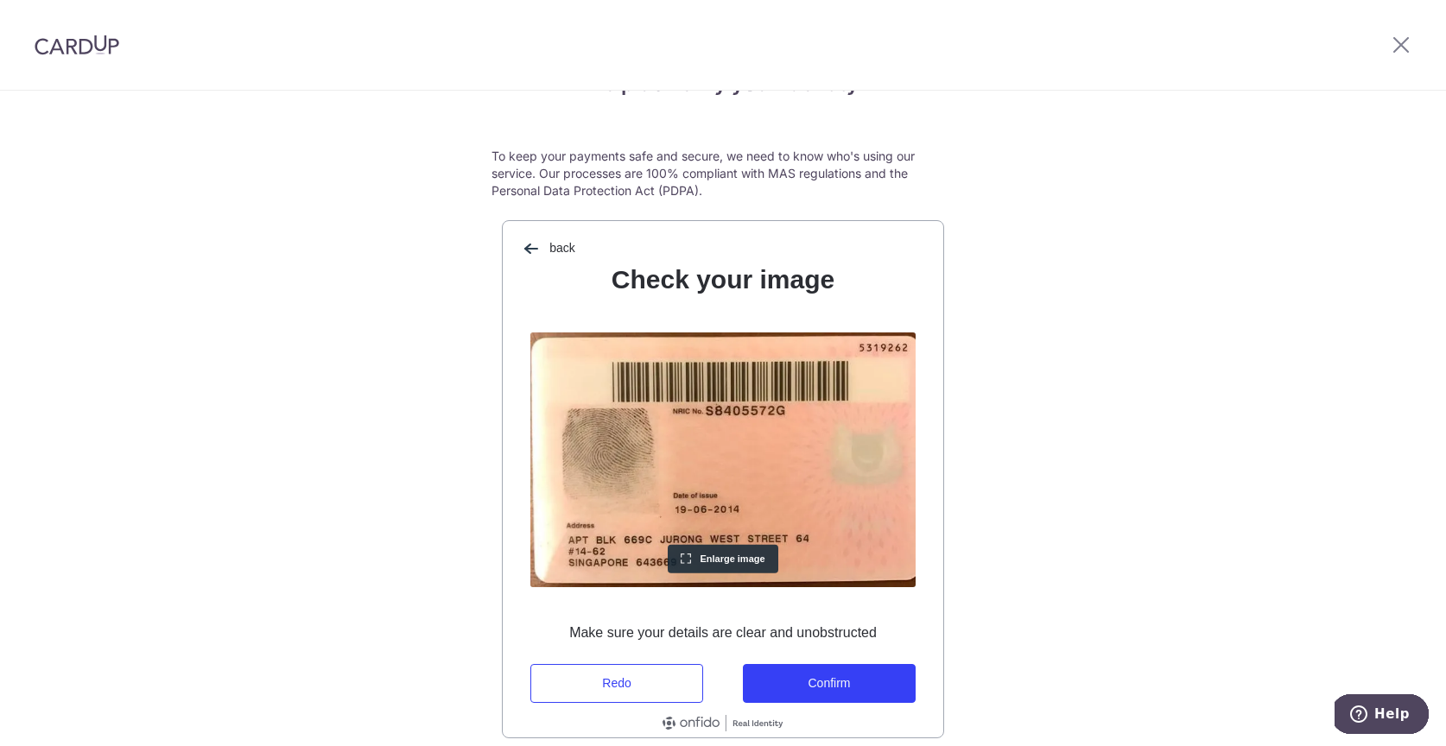
scroll to position [130, 0]
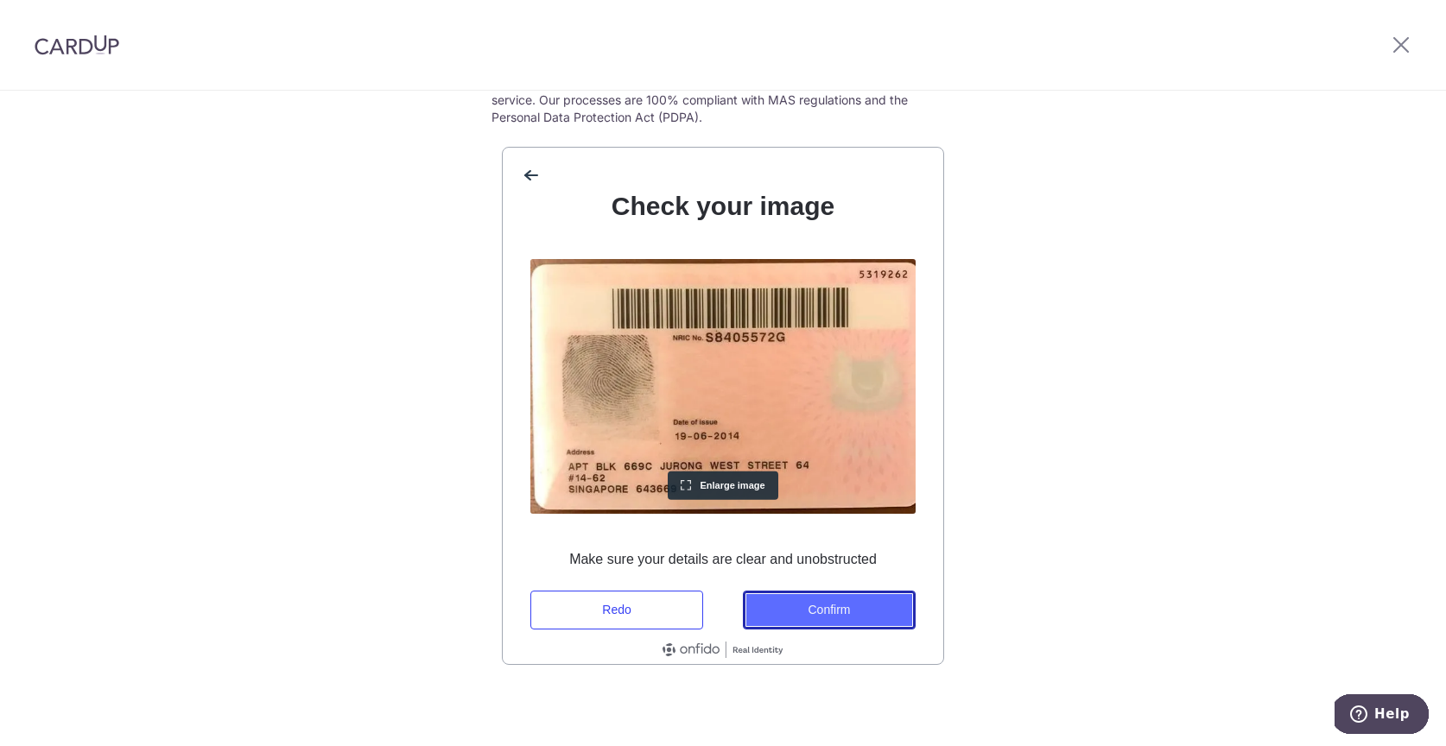
click at [840, 620] on button "Confirm" at bounding box center [829, 610] width 173 height 39
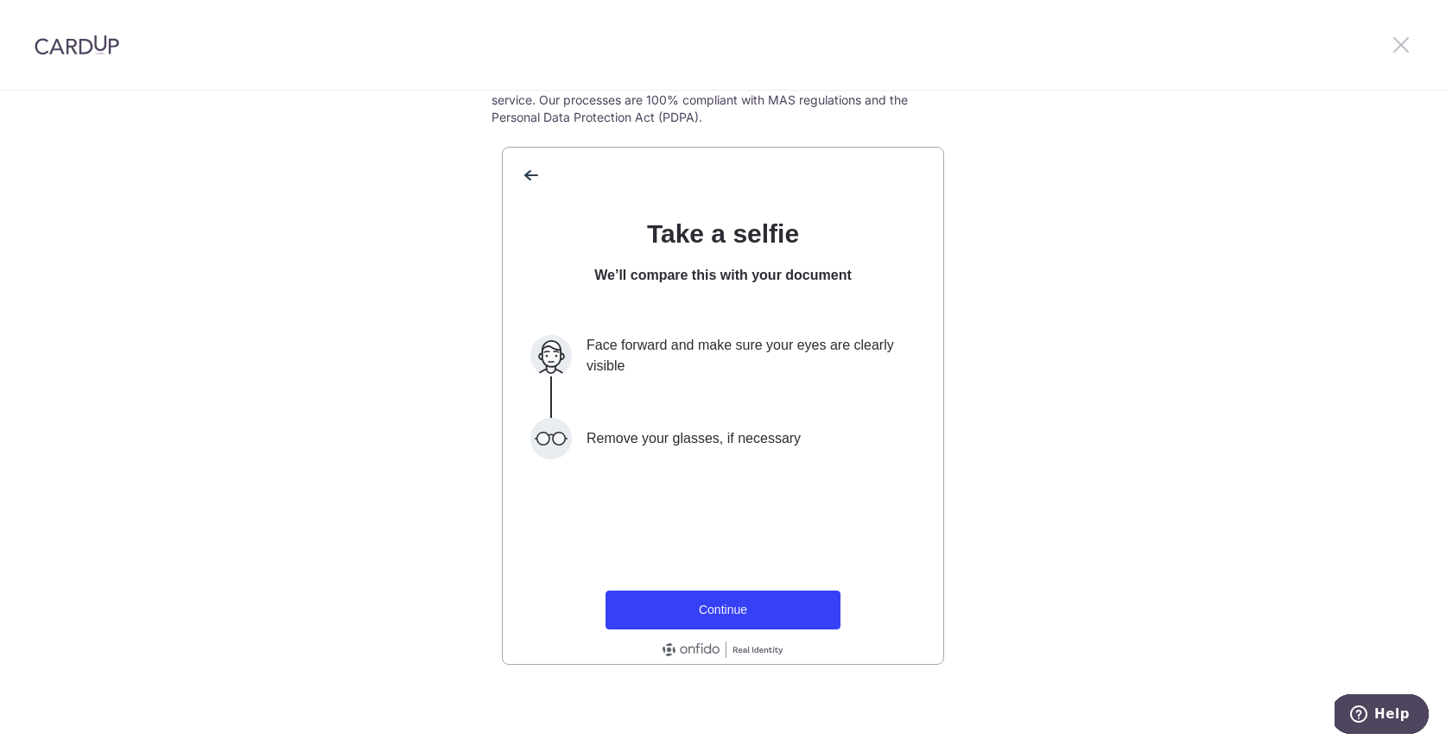
click at [1405, 42] on icon at bounding box center [1401, 45] width 21 height 22
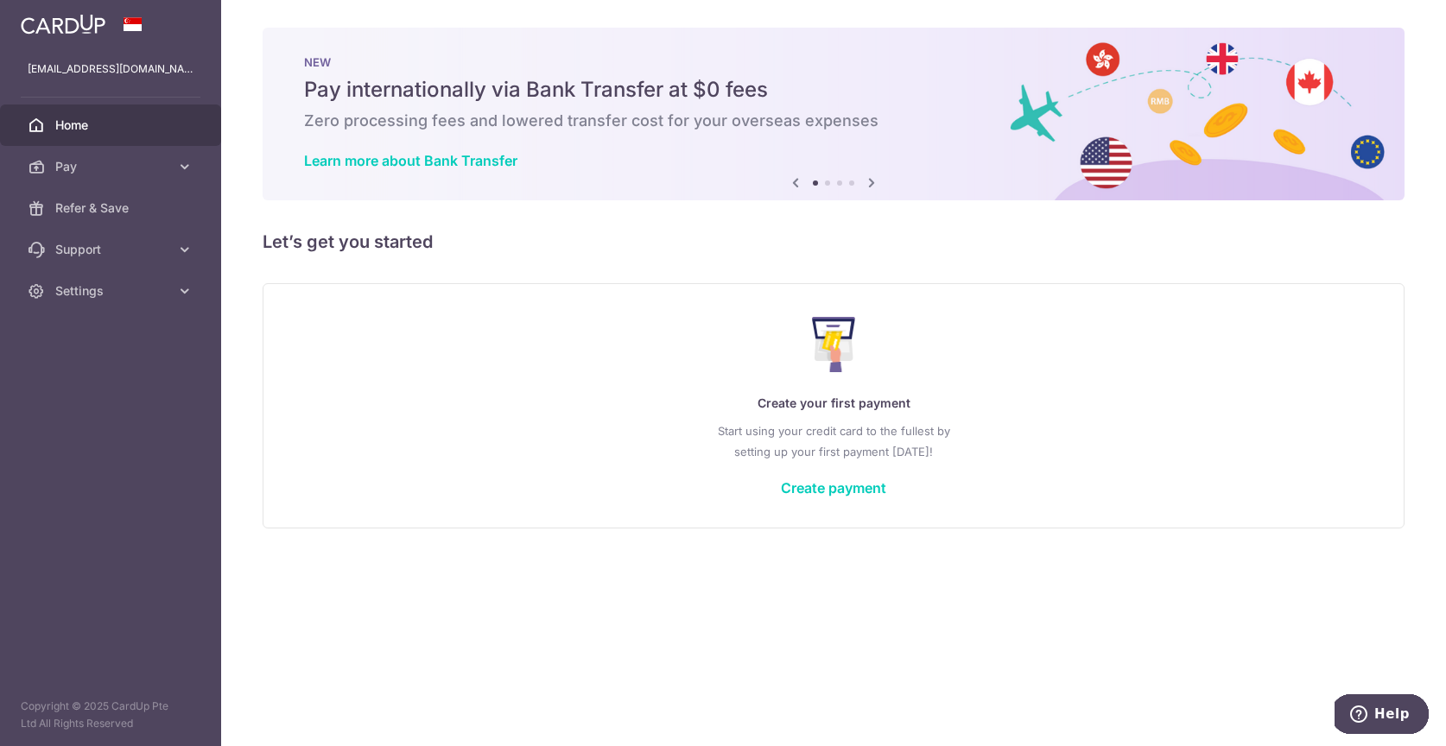
click at [974, 410] on p "Create your first payment" at bounding box center [833, 403] width 1071 height 21
click at [845, 492] on link "Create payment" at bounding box center [833, 487] width 105 height 17
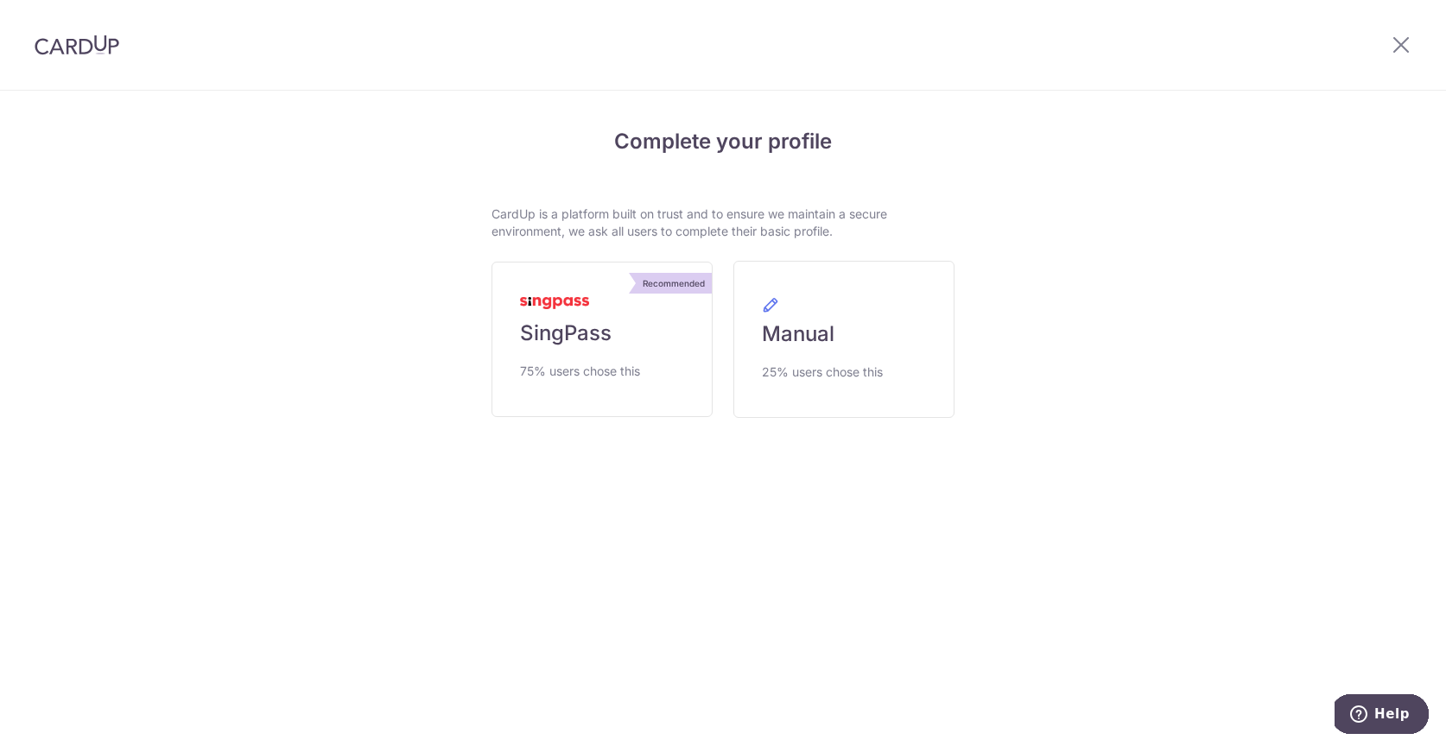
click at [1350, 127] on section "Complete your profile CardUp is a platform built on trust and to ensure we main…" at bounding box center [722, 320] width 1463 height 456
click at [1399, 42] on icon at bounding box center [1401, 45] width 21 height 22
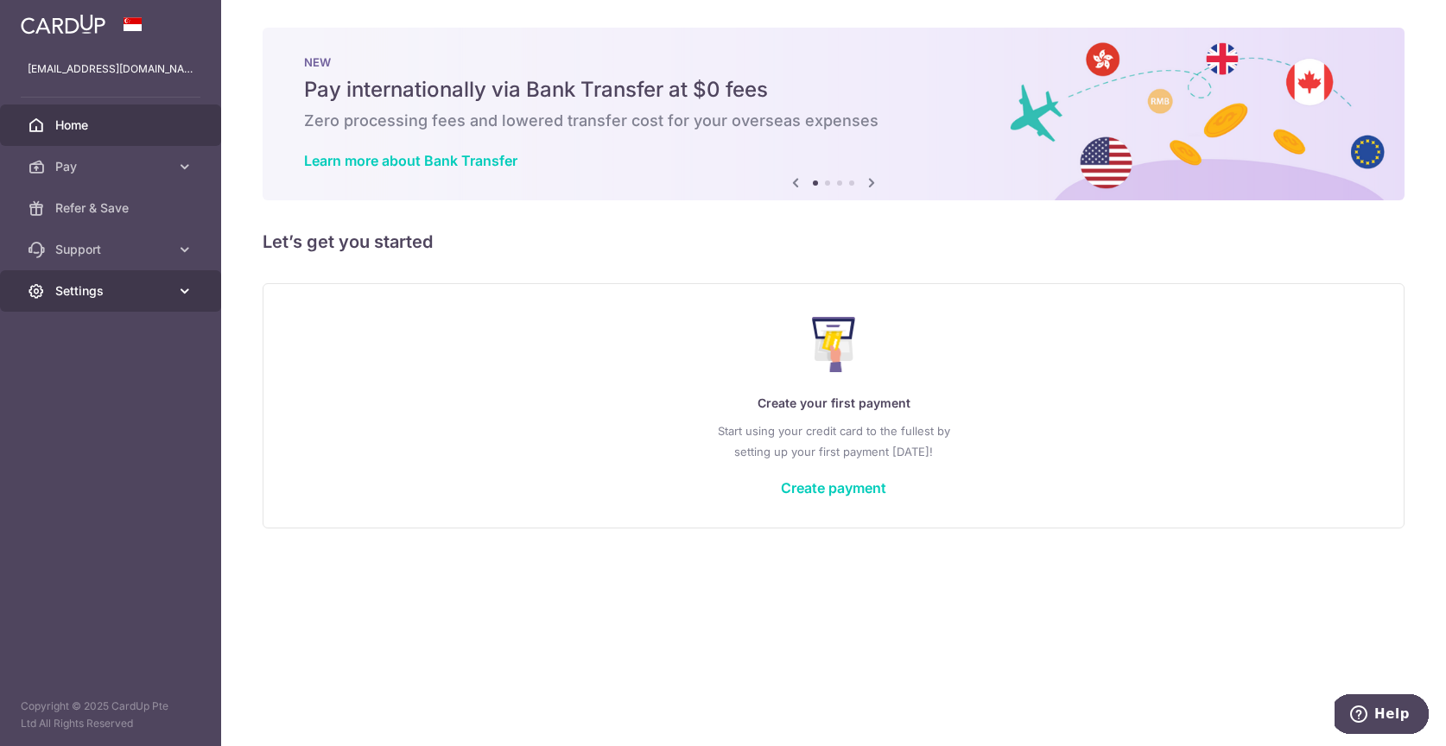
click at [144, 289] on span "Settings" at bounding box center [112, 290] width 114 height 17
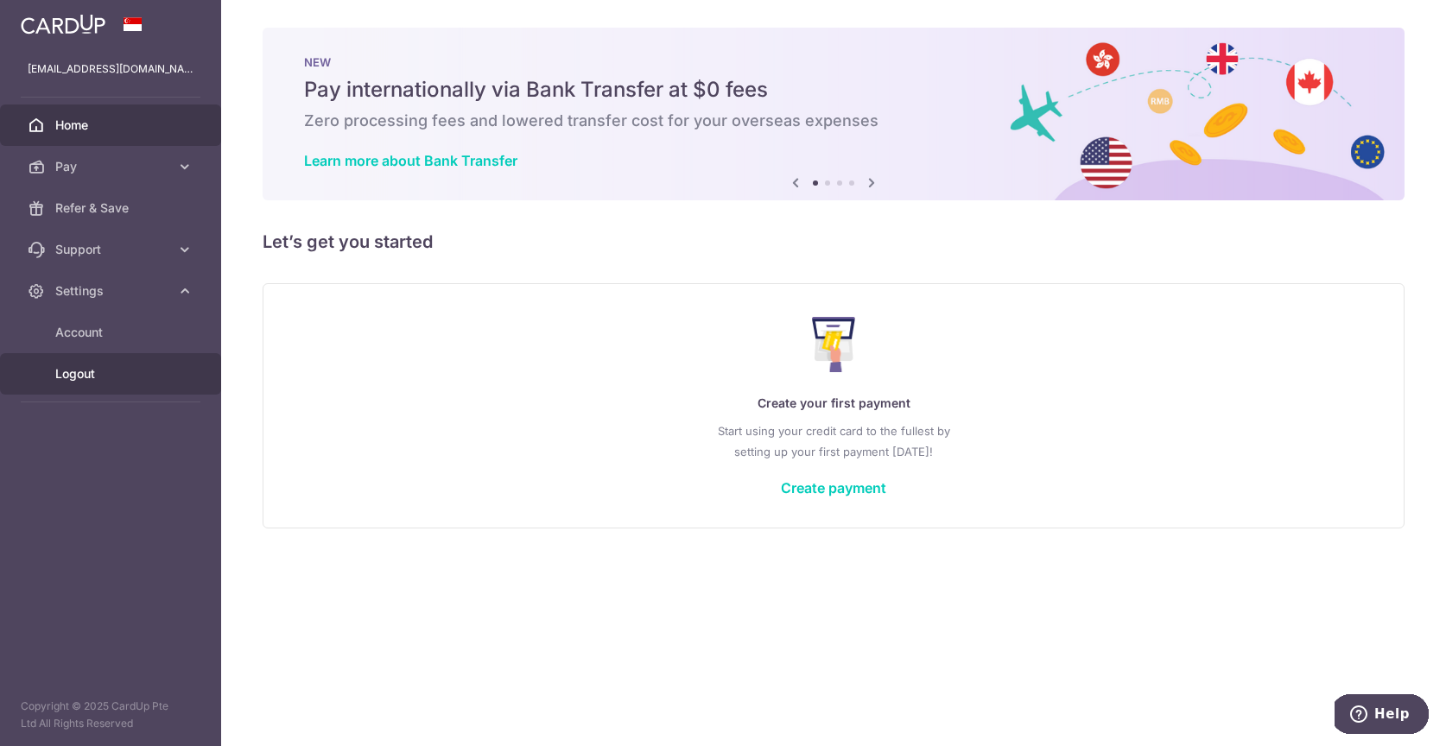
click at [86, 372] on span "Logout" at bounding box center [112, 373] width 114 height 17
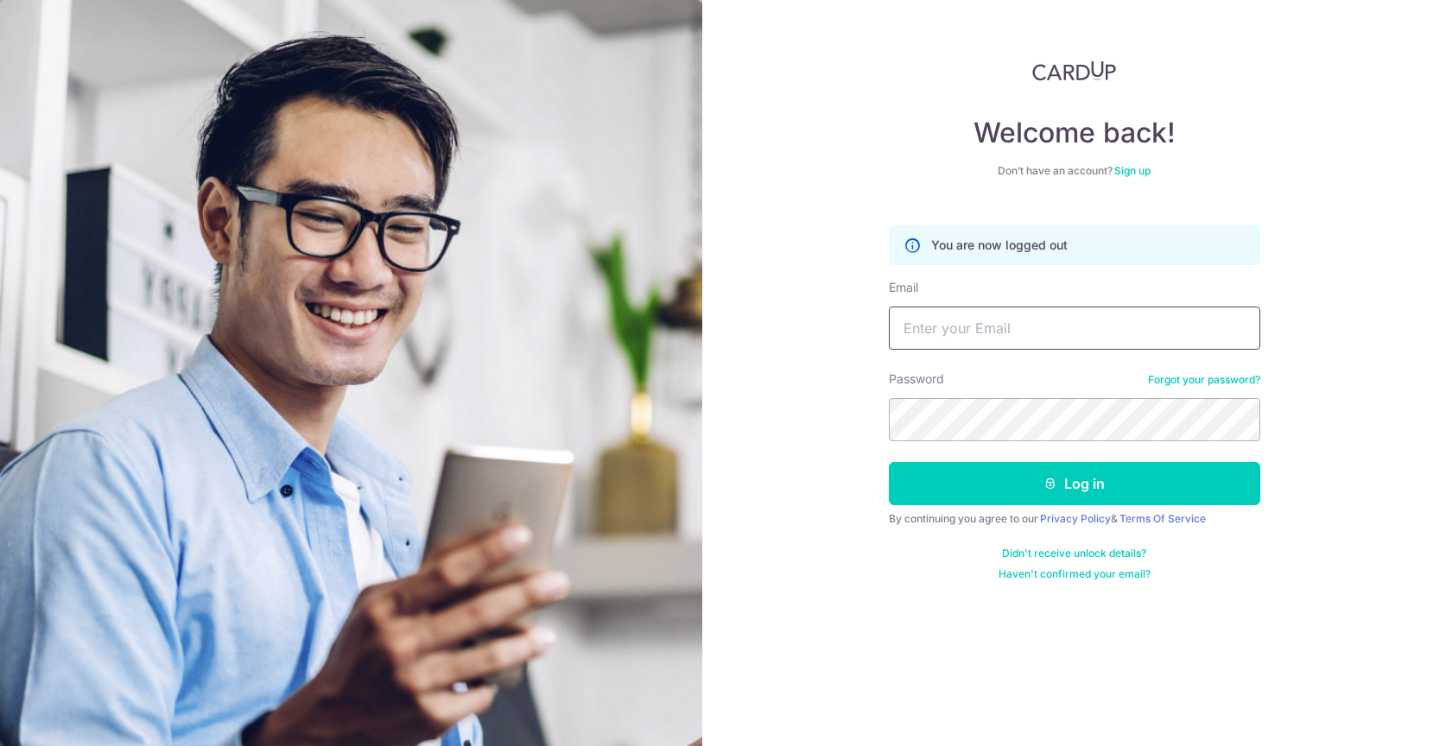
click at [1020, 332] on input "Email" at bounding box center [1074, 328] width 371 height 43
type input "[EMAIL_ADDRESS][DOMAIN_NAME]"
click at [889, 462] on button "Log in" at bounding box center [1074, 483] width 371 height 43
